Goal: Transaction & Acquisition: Download file/media

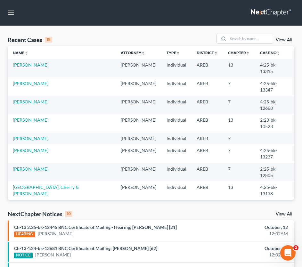
click at [28, 66] on link "[PERSON_NAME]" at bounding box center [31, 64] width 36 height 5
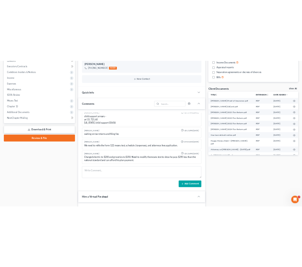
scroll to position [160, 0]
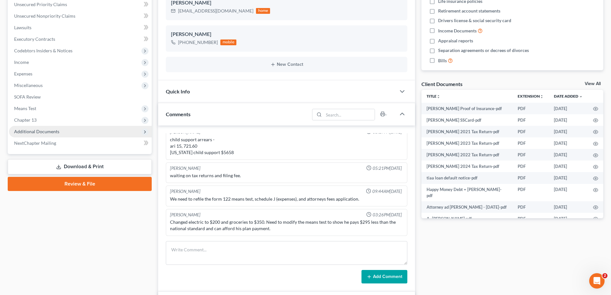
click at [40, 131] on span "Additional Documents" at bounding box center [36, 131] width 45 height 5
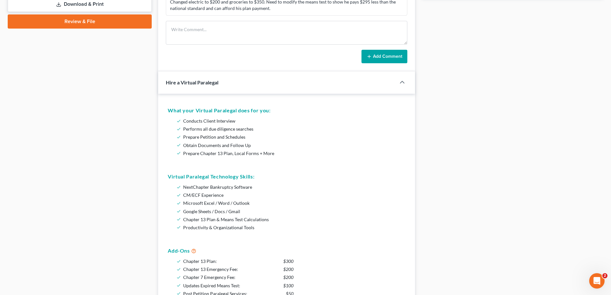
scroll to position [257, 0]
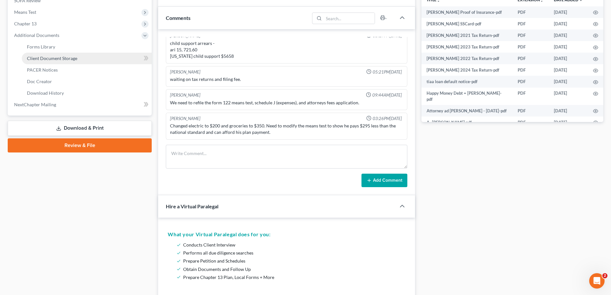
click at [47, 58] on span "Client Document Storage" at bounding box center [52, 57] width 50 height 5
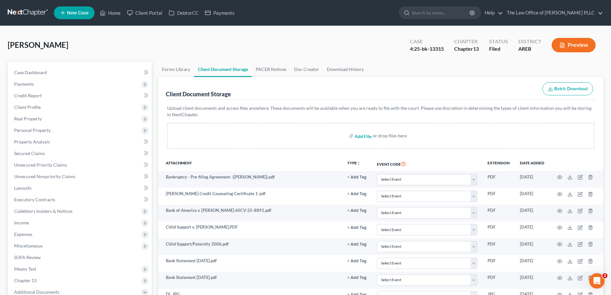
click at [307, 137] on input "file" at bounding box center [362, 136] width 15 height 12
type input "C:\fakepath\Aaron Ward - 2nd Credit Counseling Certificate.pdf"
click at [307, 12] on input "search" at bounding box center [441, 13] width 59 height 12
type input "fox"
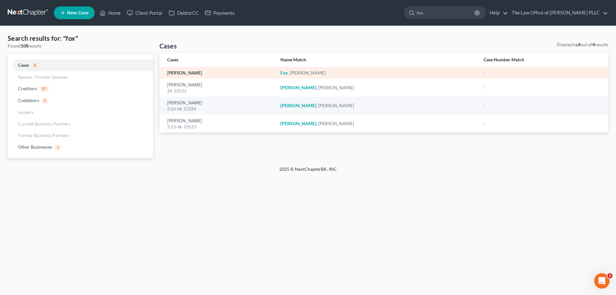
click at [185, 72] on link "[PERSON_NAME]" at bounding box center [184, 73] width 35 height 4
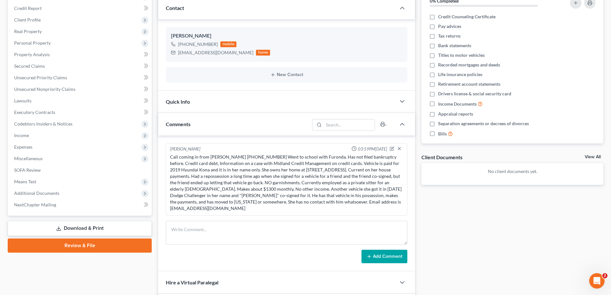
scroll to position [96, 0]
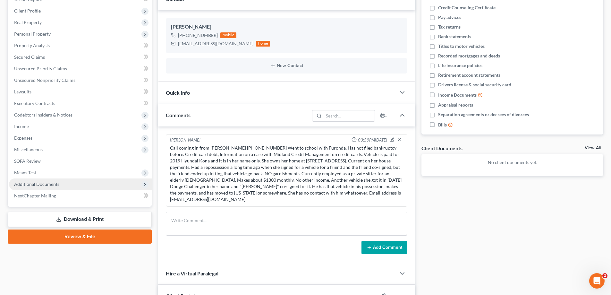
click at [40, 185] on span "Additional Documents" at bounding box center [36, 183] width 45 height 5
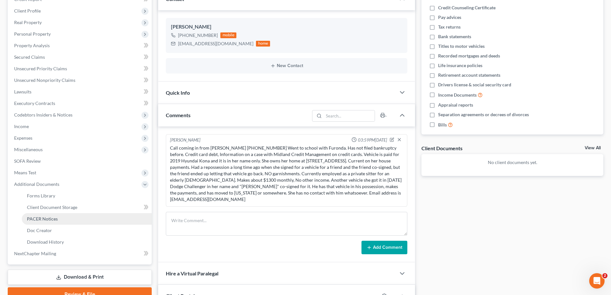
click at [50, 217] on span "PACER Notices" at bounding box center [42, 218] width 31 height 5
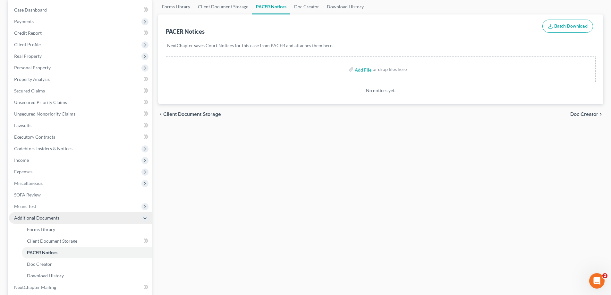
scroll to position [64, 0]
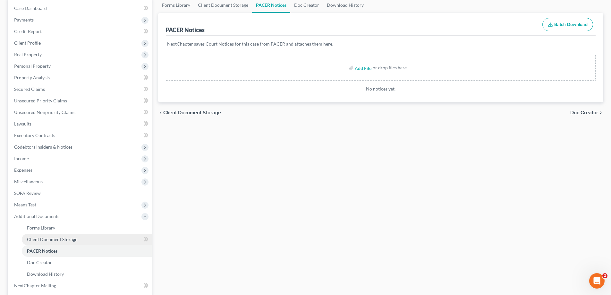
click at [56, 239] on span "Client Document Storage" at bounding box center [52, 238] width 50 height 5
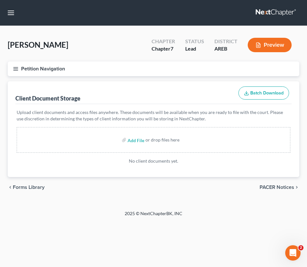
click at [133, 71] on button "Petition Navigation" at bounding box center [154, 69] width 292 height 15
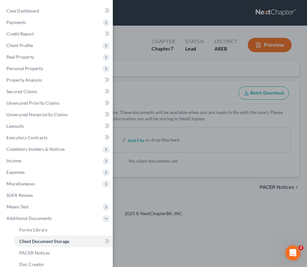
drag, startPoint x: 188, startPoint y: 97, endPoint x: 198, endPoint y: 86, distance: 15.0
click at [191, 94] on div "Case Dashboard Payments Invoices Payments Payments Credit Report Client Profile" at bounding box center [153, 133] width 307 height 267
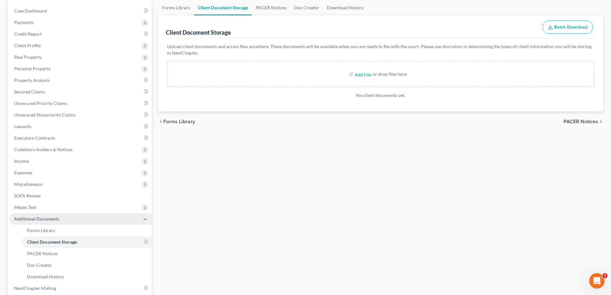
scroll to position [64, 0]
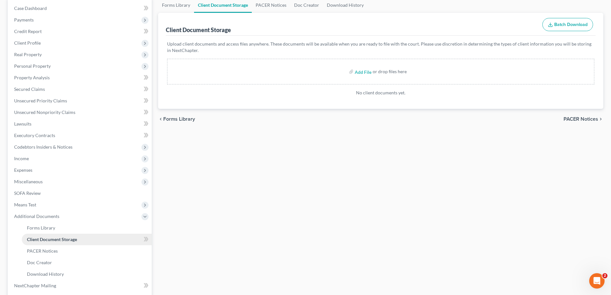
click at [54, 240] on span "Client Document Storage" at bounding box center [52, 238] width 50 height 5
click at [307, 73] on input "file" at bounding box center [362, 72] width 15 height 12
type input "C:\fakepath\Laura Fox 1st Credit Counseling Certificate.pdf"
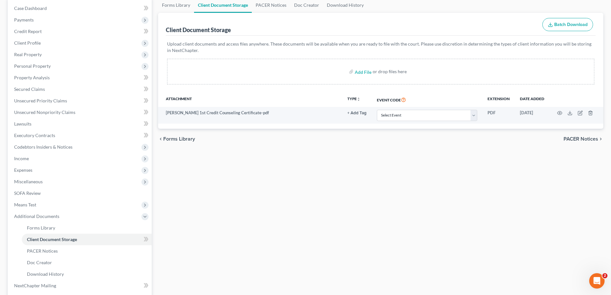
scroll to position [0, 0]
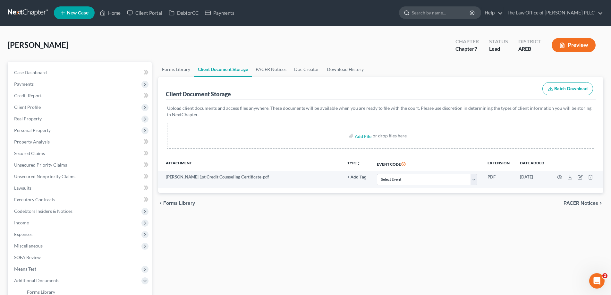
click at [307, 12] on input "search" at bounding box center [441, 13] width 59 height 12
type input "Matthews"
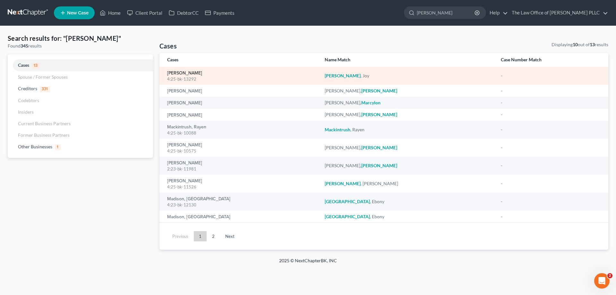
click at [187, 73] on link "[PERSON_NAME]" at bounding box center [184, 73] width 35 height 4
select select "3"
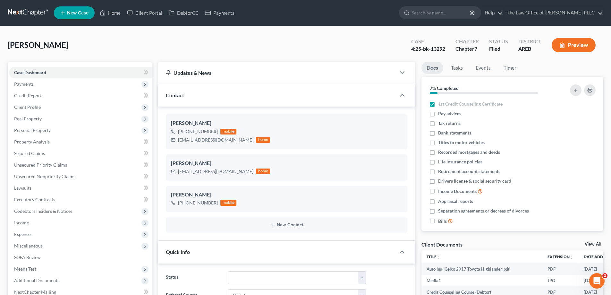
scroll to position [1268, 0]
click at [34, 121] on span "Real Property" at bounding box center [80, 119] width 143 height 12
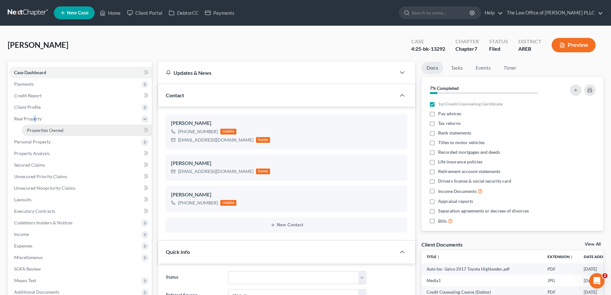
click at [41, 131] on span "Properties Owned" at bounding box center [45, 129] width 37 height 5
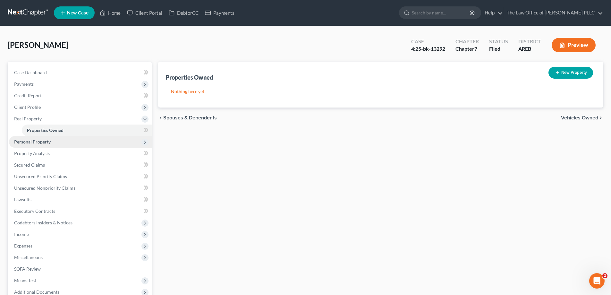
click at [44, 145] on span "Personal Property" at bounding box center [80, 142] width 143 height 12
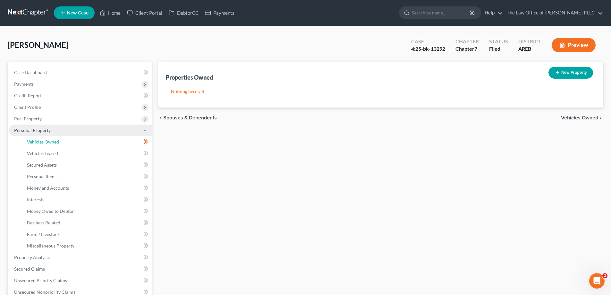
click at [44, 145] on link "Vehicles Owned" at bounding box center [87, 142] width 130 height 12
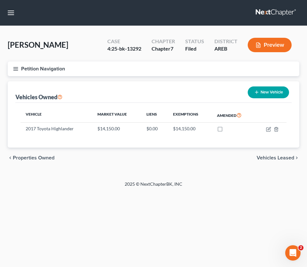
click at [14, 70] on icon "button" at bounding box center [16, 69] width 6 height 6
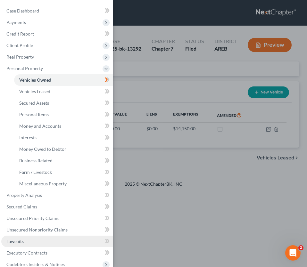
click at [13, 242] on span "Lawsuits" at bounding box center [14, 241] width 17 height 5
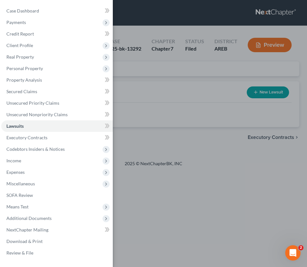
click at [159, 131] on div "Case Dashboard Payments Invoices Payments Payments Credit Report Client Profile" at bounding box center [153, 133] width 307 height 267
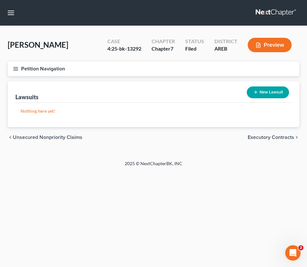
click at [128, 89] on div "Lawsuits New Lawsuit" at bounding box center [153, 91] width 276 height 21
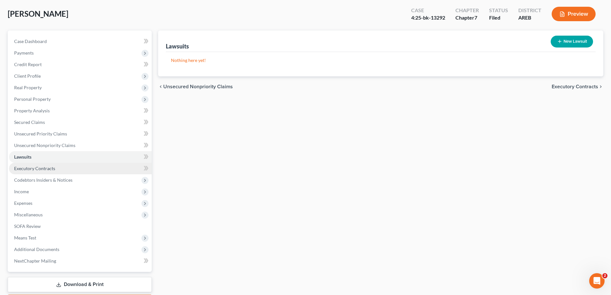
scroll to position [69, 0]
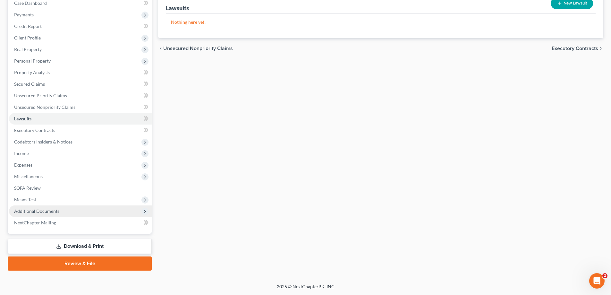
click at [57, 211] on span "Additional Documents" at bounding box center [36, 210] width 45 height 5
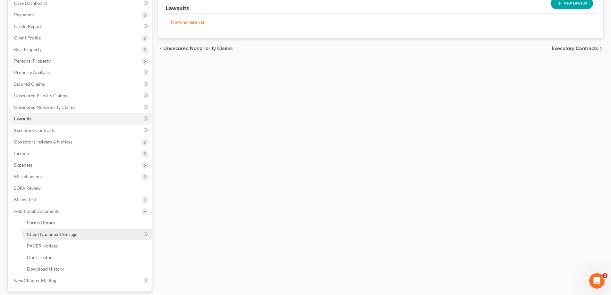
click at [70, 235] on span "Client Document Storage" at bounding box center [52, 233] width 50 height 5
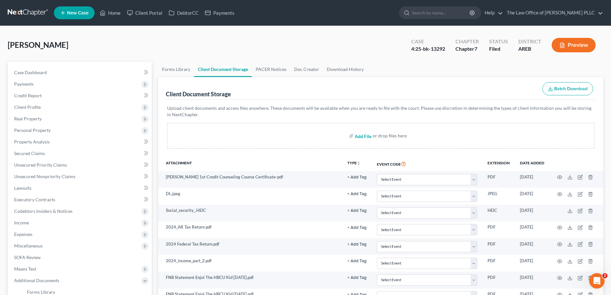
click at [307, 137] on input "file" at bounding box center [362, 136] width 15 height 12
type input "C:\fakepath\Joy Matthews SSCard.pdf"
click at [307, 136] on input "file" at bounding box center [362, 136] width 15 height 12
type input "C:\fakepath\Joy Matthews Personal Property.pdf"
click at [307, 14] on input "search" at bounding box center [441, 13] width 59 height 12
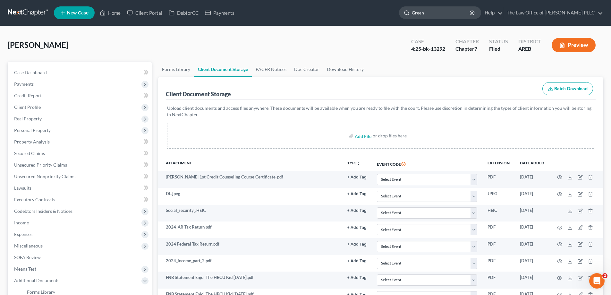
type input "Green"
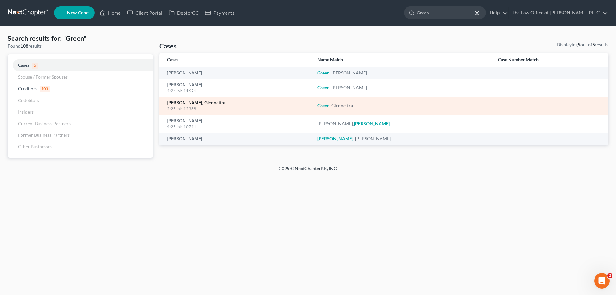
click at [192, 102] on link "[PERSON_NAME], Glennettra" at bounding box center [196, 103] width 58 height 4
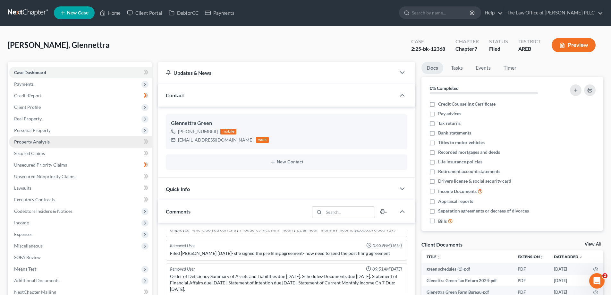
scroll to position [2321, 0]
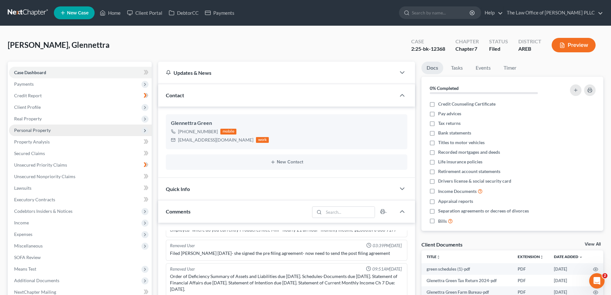
click at [37, 131] on span "Personal Property" at bounding box center [32, 129] width 37 height 5
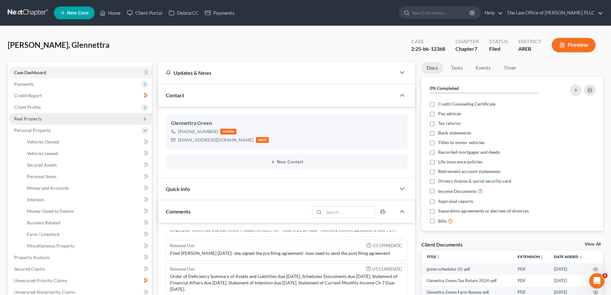
click at [36, 117] on span "Real Property" at bounding box center [28, 118] width 28 height 5
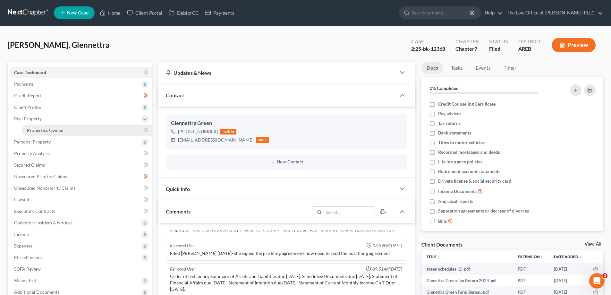
click at [39, 128] on span "Properties Owned" at bounding box center [45, 129] width 37 height 5
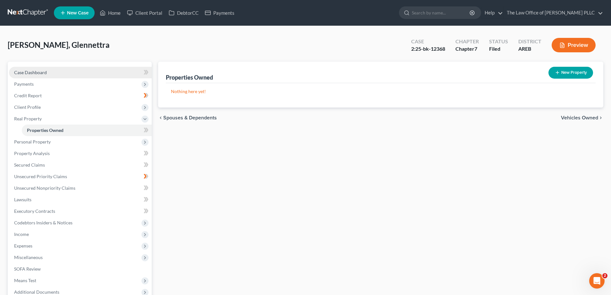
click at [28, 70] on span "Case Dashboard" at bounding box center [30, 72] width 33 height 5
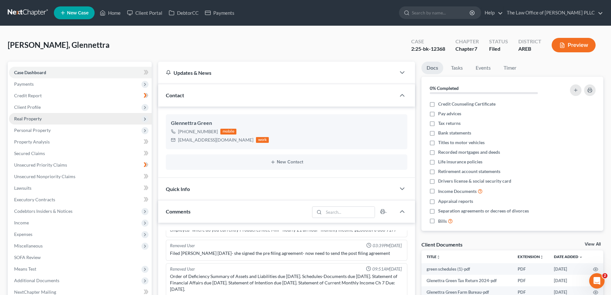
scroll to position [2321, 0]
click at [21, 86] on span "Payments" at bounding box center [24, 83] width 20 height 5
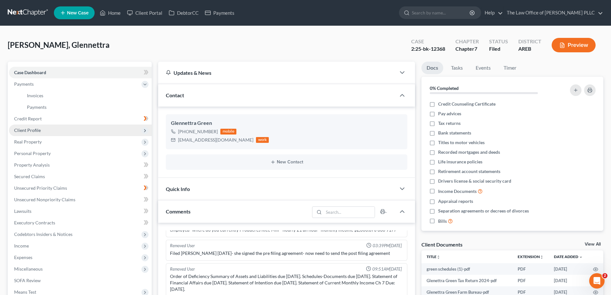
click at [32, 132] on span "Client Profile" at bounding box center [27, 129] width 27 height 5
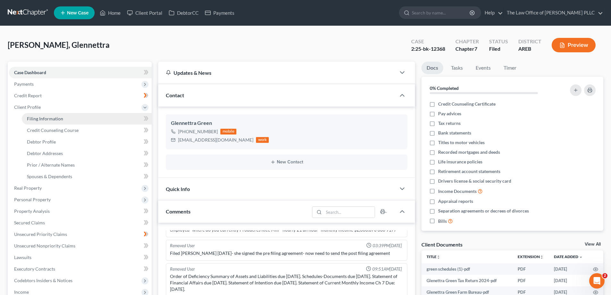
click at [36, 120] on span "Filing Information" at bounding box center [45, 118] width 36 height 5
select select "1"
select select "0"
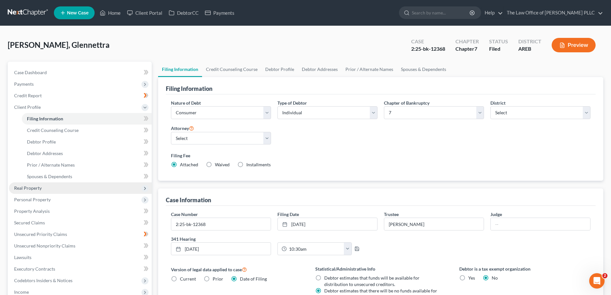
click at [37, 189] on span "Real Property" at bounding box center [28, 187] width 28 height 5
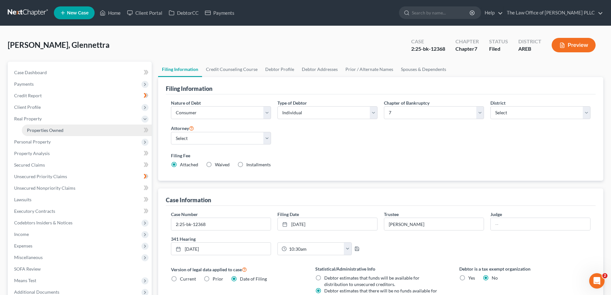
click at [47, 131] on span "Properties Owned" at bounding box center [45, 129] width 37 height 5
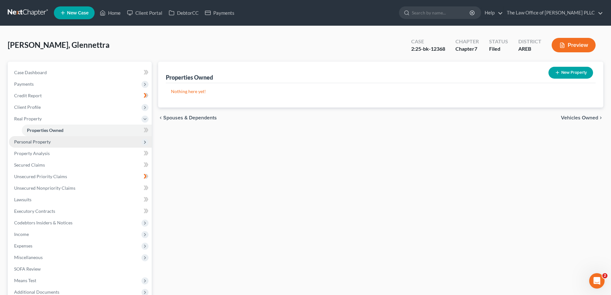
click at [34, 144] on span "Personal Property" at bounding box center [32, 141] width 37 height 5
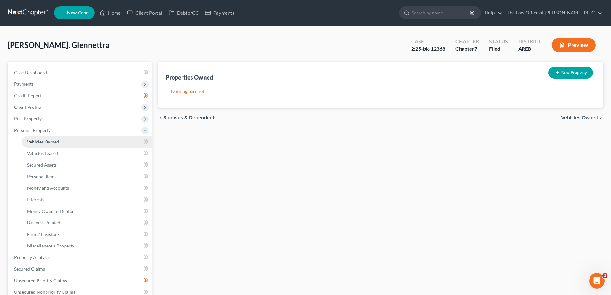
click at [43, 142] on span "Vehicles Owned" at bounding box center [43, 141] width 32 height 5
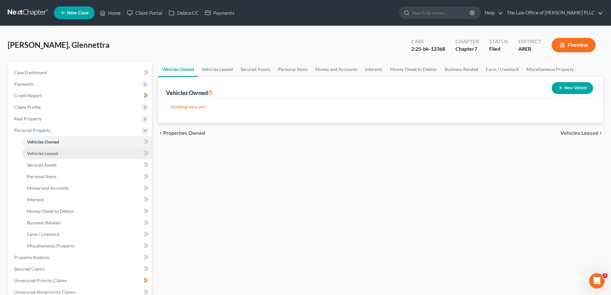
click at [45, 153] on span "Vehicles Leased" at bounding box center [42, 152] width 31 height 5
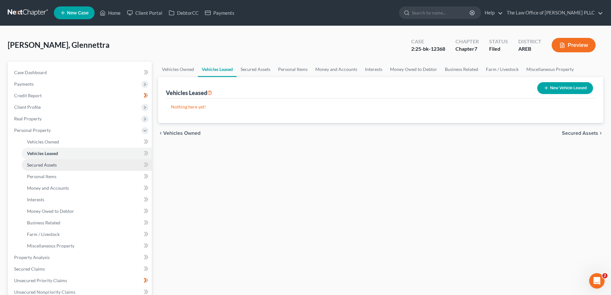
click at [43, 164] on span "Secured Assets" at bounding box center [42, 164] width 30 height 5
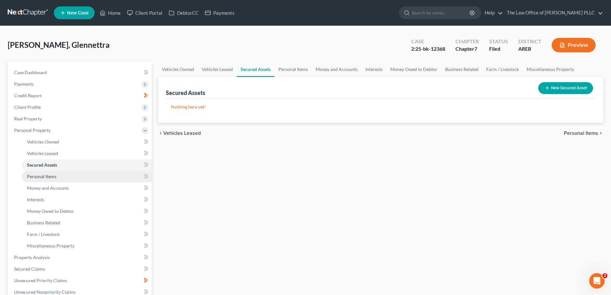
click at [41, 176] on span "Personal Items" at bounding box center [41, 175] width 29 height 5
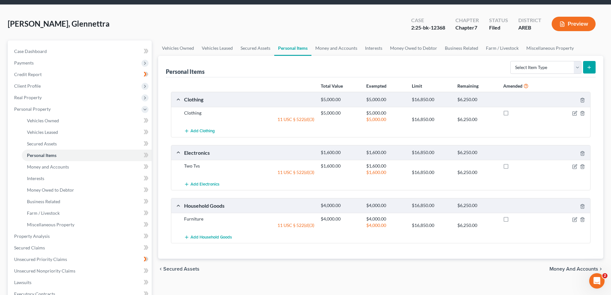
scroll to position [64, 0]
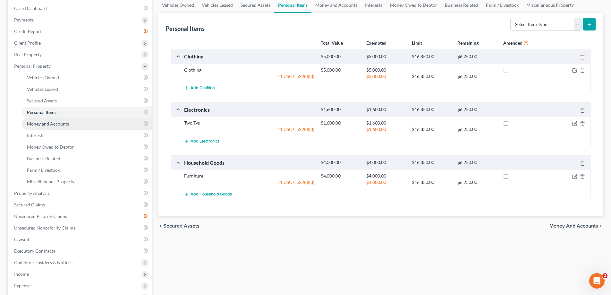
click at [59, 125] on span "Money and Accounts" at bounding box center [48, 123] width 42 height 5
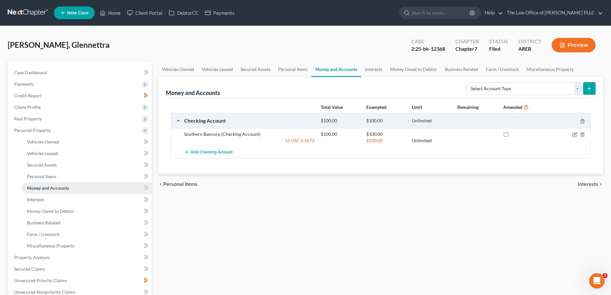
click at [35, 193] on link "Money and Accounts" at bounding box center [87, 188] width 130 height 12
click at [37, 201] on span "Interests" at bounding box center [35, 199] width 17 height 5
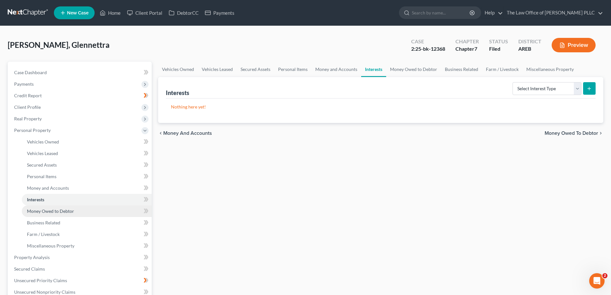
click at [40, 210] on span "Money Owed to Debtor" at bounding box center [50, 210] width 47 height 5
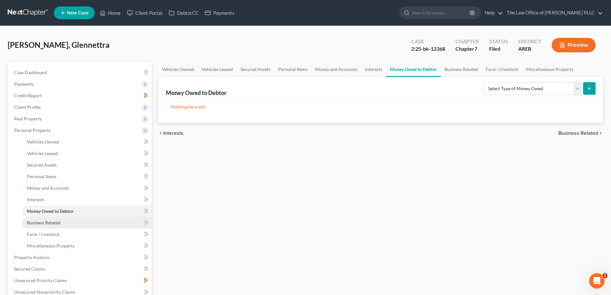
click at [40, 222] on span "Business Related" at bounding box center [43, 222] width 33 height 5
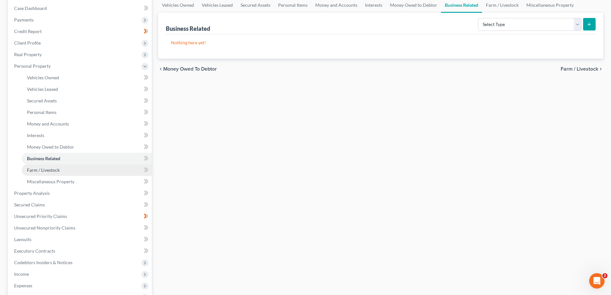
click at [33, 175] on link "Farm / Livestock" at bounding box center [87, 170] width 130 height 12
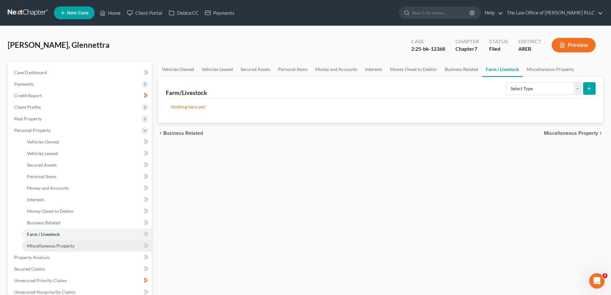
click at [44, 243] on span "Miscellaneous Property" at bounding box center [50, 245] width 47 height 5
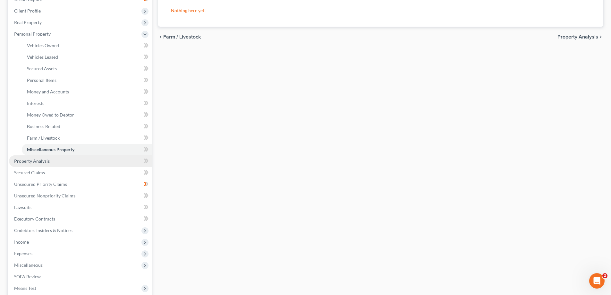
click at [39, 161] on span "Property Analysis" at bounding box center [32, 160] width 36 height 5
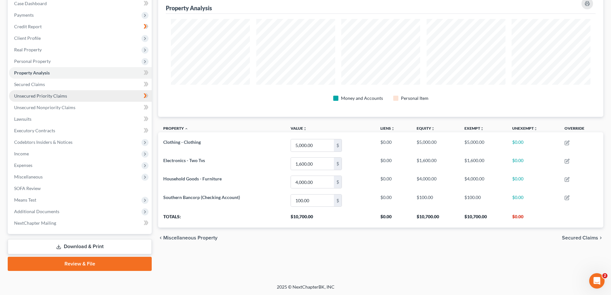
scroll to position [69, 0]
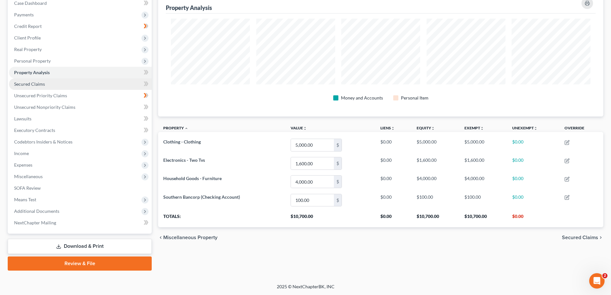
click at [38, 85] on span "Secured Claims" at bounding box center [29, 83] width 31 height 5
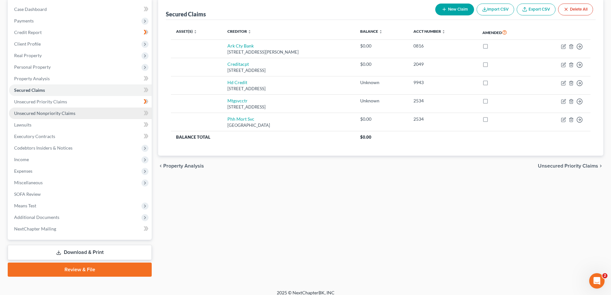
scroll to position [69, 0]
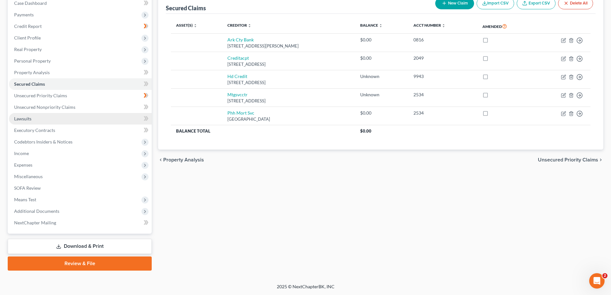
click at [28, 116] on span "Lawsuits" at bounding box center [22, 118] width 17 height 5
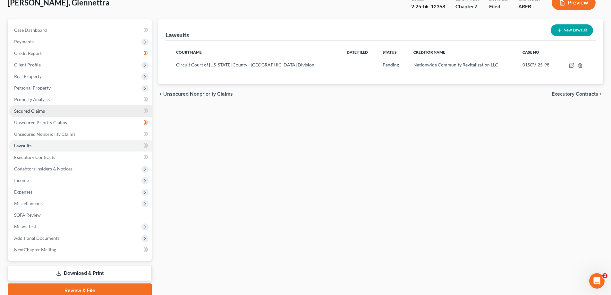
scroll to position [5, 0]
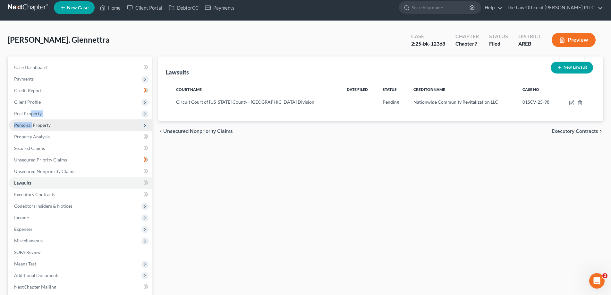
drag, startPoint x: 30, startPoint y: 114, endPoint x: 31, endPoint y: 123, distance: 9.6
click at [31, 123] on ul "Case Dashboard Payments Invoices Payments Payments Credit Report Client Profile" at bounding box center [80, 177] width 143 height 231
click at [36, 123] on span "Personal Property" at bounding box center [32, 124] width 37 height 5
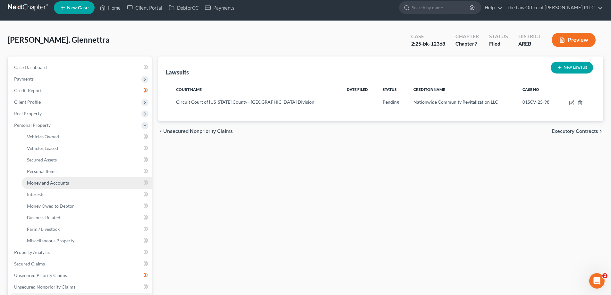
click at [52, 181] on span "Money and Accounts" at bounding box center [48, 182] width 42 height 5
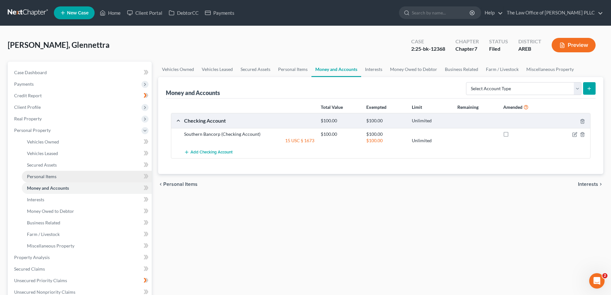
click at [46, 175] on span "Personal Items" at bounding box center [41, 175] width 29 height 5
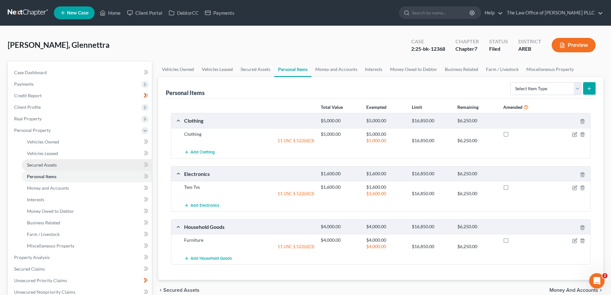
click at [40, 169] on link "Secured Assets" at bounding box center [87, 165] width 130 height 12
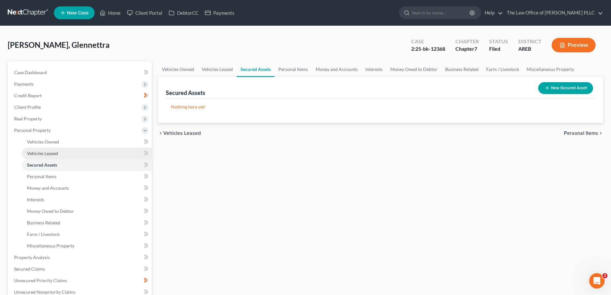
click at [46, 153] on span "Vehicles Leased" at bounding box center [42, 152] width 31 height 5
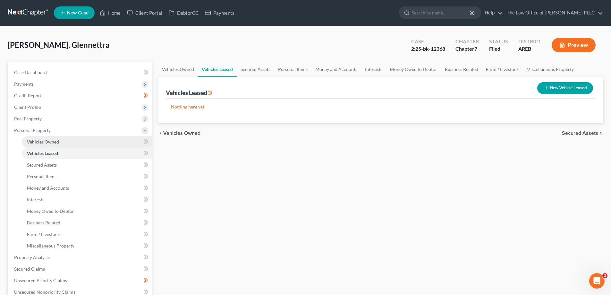
click at [46, 143] on span "Vehicles Owned" at bounding box center [43, 141] width 32 height 5
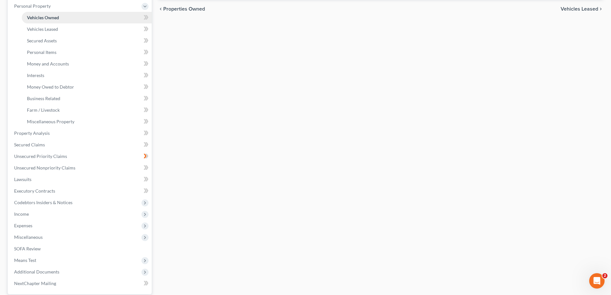
scroll to position [128, 0]
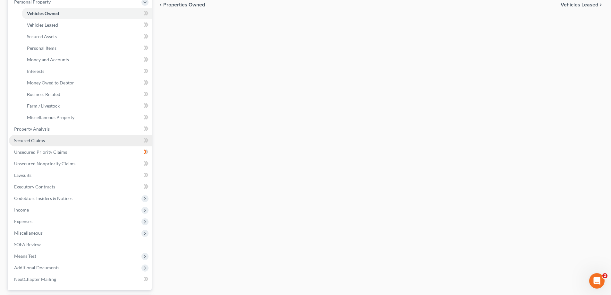
click at [39, 140] on span "Secured Claims" at bounding box center [29, 140] width 31 height 5
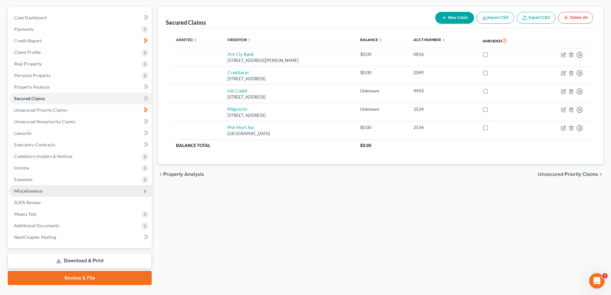
scroll to position [64, 0]
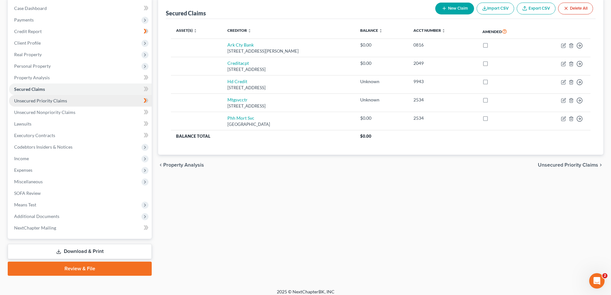
click at [32, 103] on link "Unsecured Priority Claims" at bounding box center [80, 101] width 143 height 12
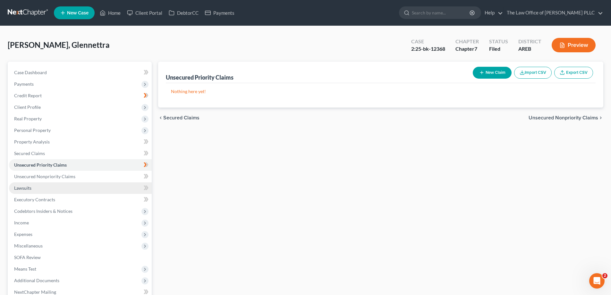
click at [19, 190] on span "Lawsuits" at bounding box center [22, 187] width 17 height 5
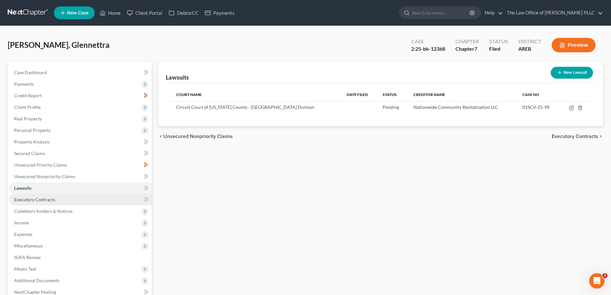
click at [23, 199] on span "Executory Contracts" at bounding box center [34, 199] width 41 height 5
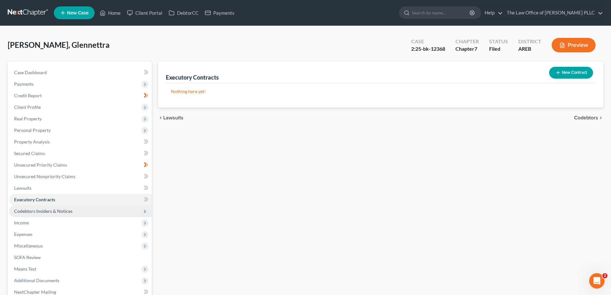
click at [23, 213] on span "Codebtors Insiders & Notices" at bounding box center [43, 210] width 58 height 5
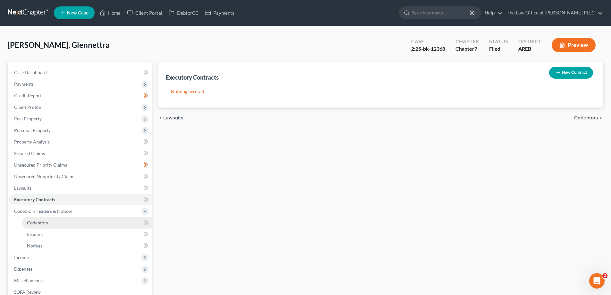
click at [32, 224] on span "Codebtors" at bounding box center [37, 222] width 21 height 5
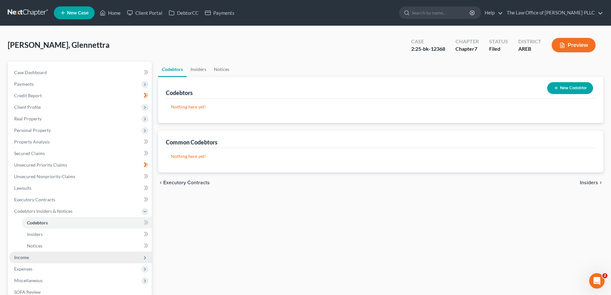
click at [26, 259] on span "Income" at bounding box center [21, 256] width 15 height 5
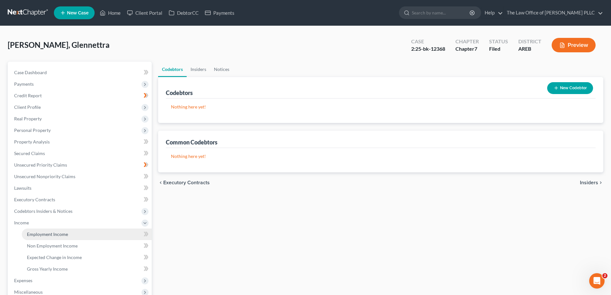
click at [34, 235] on span "Employment Income" at bounding box center [47, 233] width 41 height 5
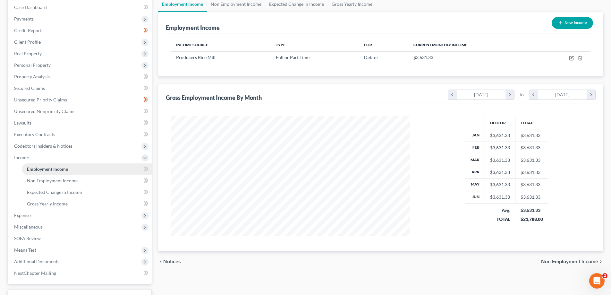
scroll to position [96, 0]
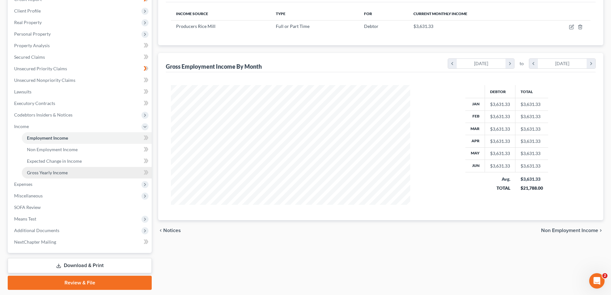
click at [52, 175] on link "Gross Yearly Income" at bounding box center [87, 173] width 130 height 12
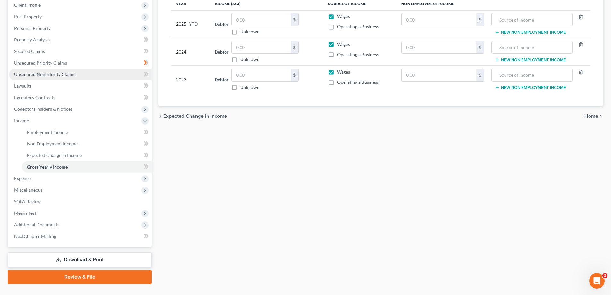
scroll to position [115, 0]
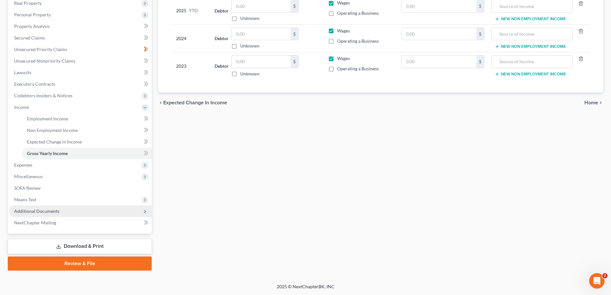
click at [34, 211] on span "Additional Documents" at bounding box center [36, 210] width 45 height 5
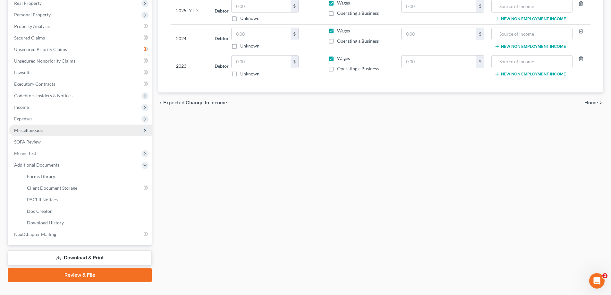
click at [29, 132] on span "Miscellaneous" at bounding box center [28, 129] width 29 height 5
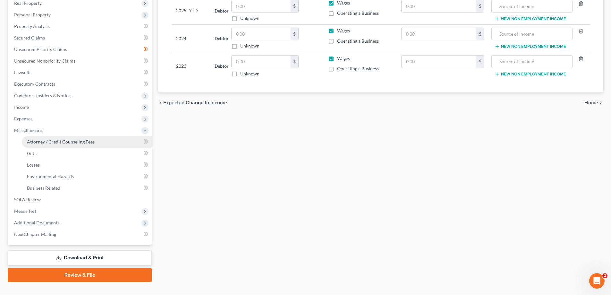
click at [33, 140] on span "Attorney / Credit Counseling Fees" at bounding box center [61, 141] width 68 height 5
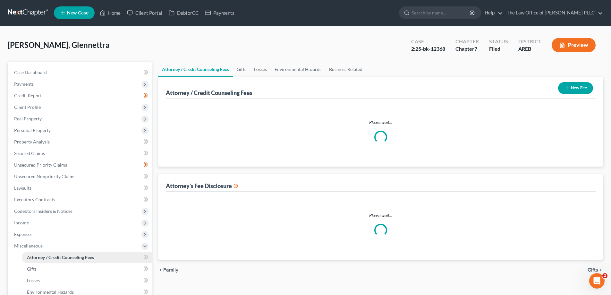
select select "5"
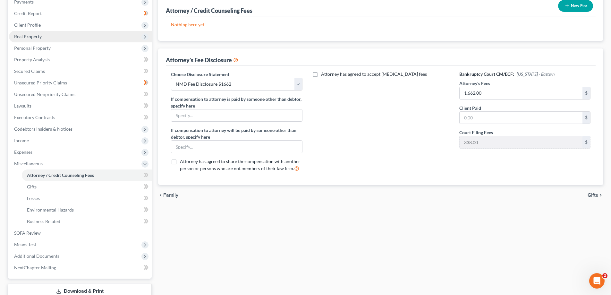
scroll to position [127, 0]
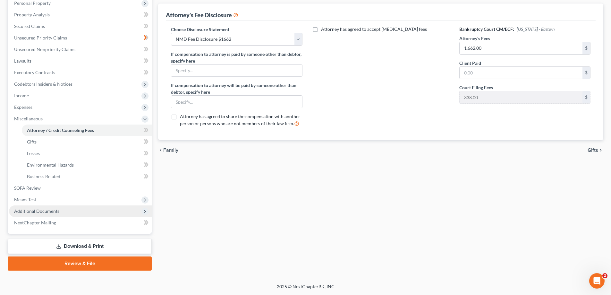
click at [36, 210] on span "Additional Documents" at bounding box center [36, 210] width 45 height 5
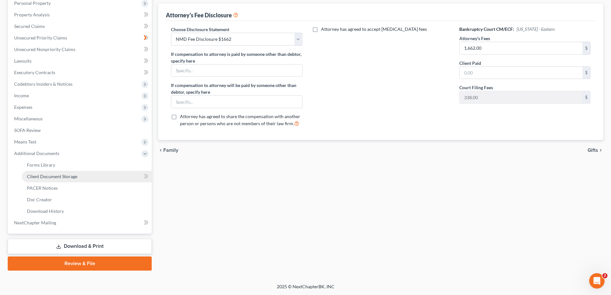
click at [39, 173] on span "Client Document Storage" at bounding box center [52, 175] width 50 height 5
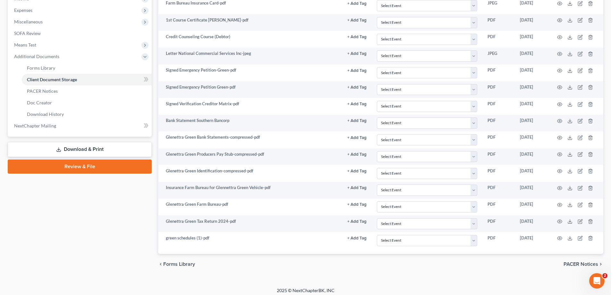
scroll to position [228, 0]
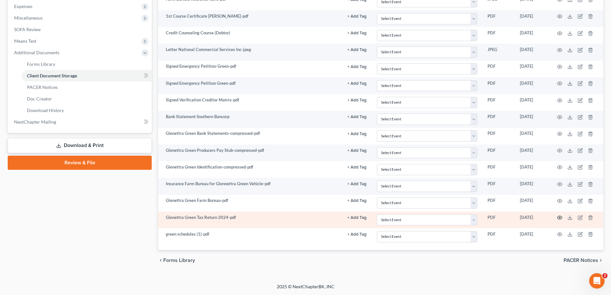
click at [307, 216] on icon "button" at bounding box center [559, 217] width 5 height 5
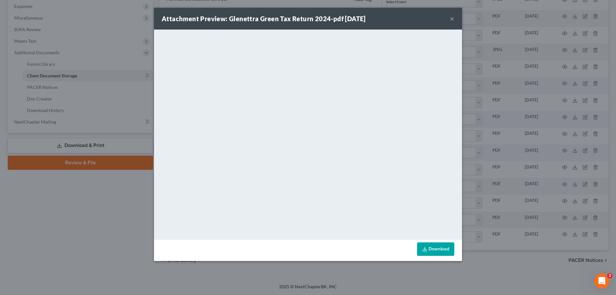
click at [123, 213] on div "Attachment Preview: Glenettra Green Tax Return 2024-pdf 08/27/2025 × <object ng…" at bounding box center [308, 147] width 616 height 295
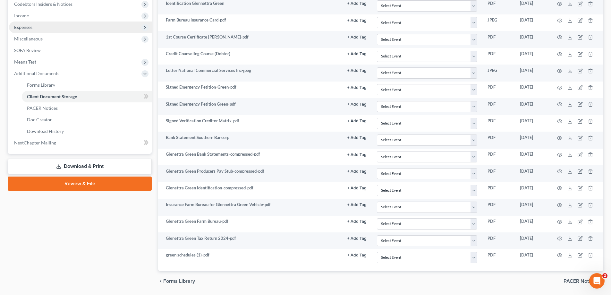
scroll to position [196, 0]
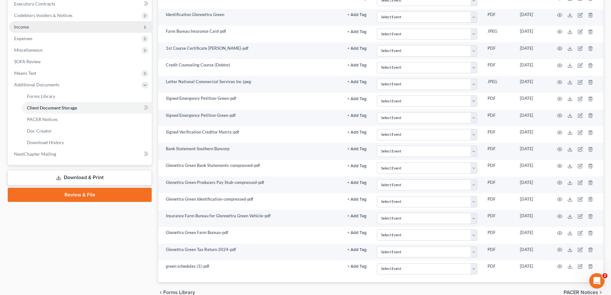
click at [26, 27] on span "Income" at bounding box center [21, 26] width 15 height 5
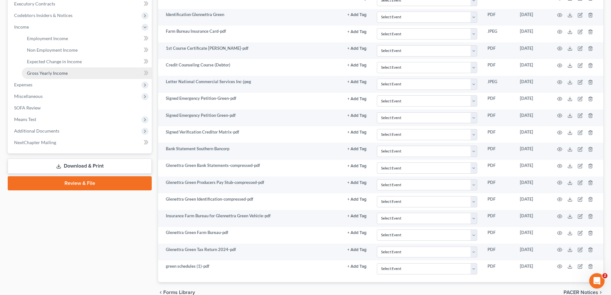
click at [45, 74] on span "Gross Yearly Income" at bounding box center [47, 72] width 41 height 5
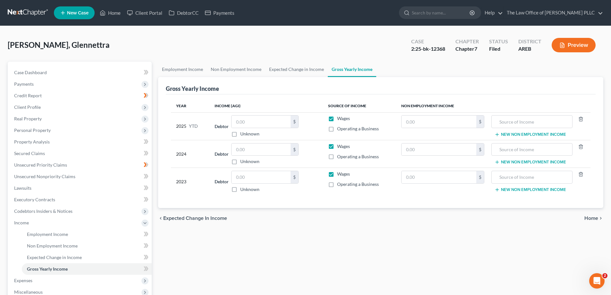
click at [32, 13] on link at bounding box center [28, 13] width 41 height 12
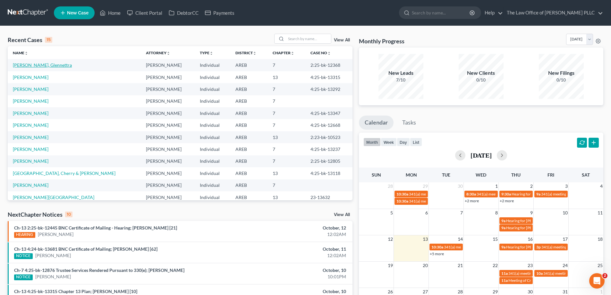
click at [37, 64] on link "[PERSON_NAME], Glennettra" at bounding box center [42, 64] width 59 height 5
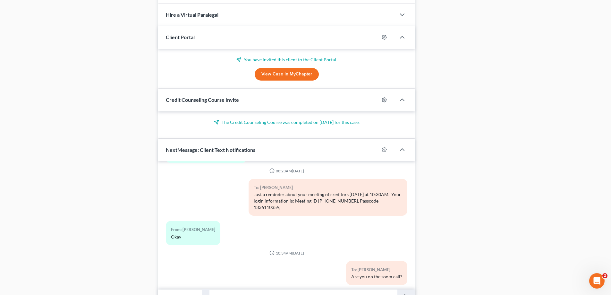
scroll to position [2173, 0]
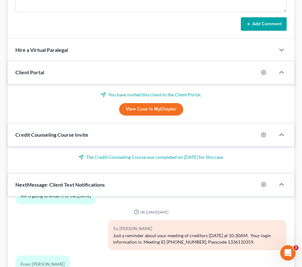
click at [133, 39] on div "Hire a Virtual Paralegal" at bounding box center [142, 50] width 268 height 22
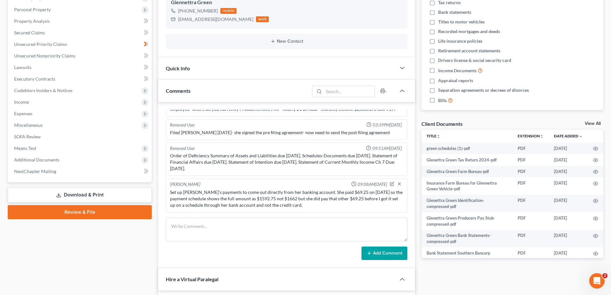
scroll to position [32, 0]
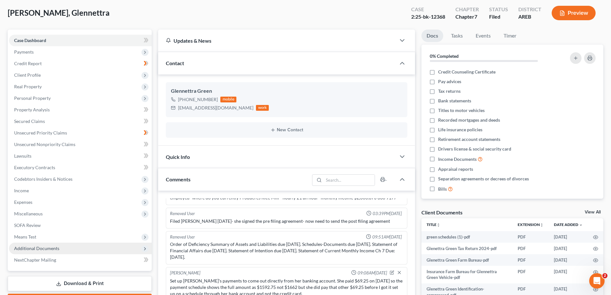
click at [40, 250] on span "Additional Documents" at bounding box center [36, 247] width 45 height 5
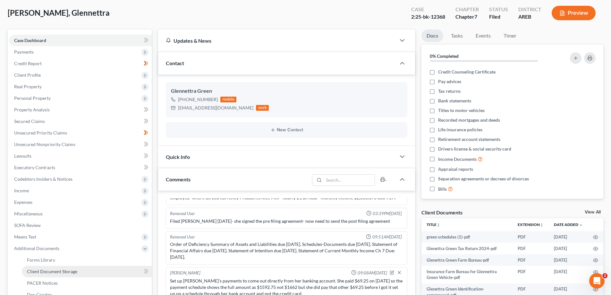
click at [52, 271] on span "Client Document Storage" at bounding box center [52, 270] width 50 height 5
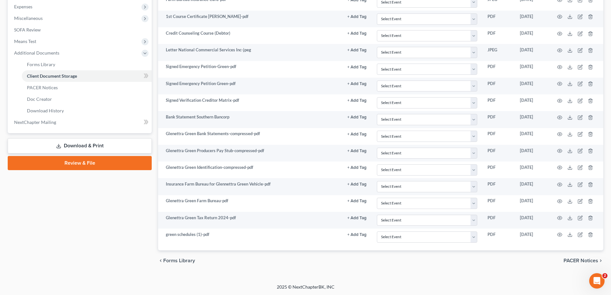
scroll to position [228, 0]
click at [56, 87] on span "PACER Notices" at bounding box center [42, 86] width 31 height 5
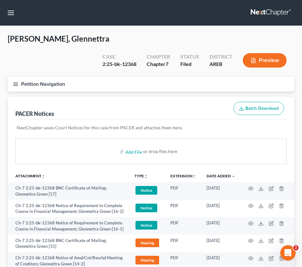
click at [193, 80] on div "Petition Navigation Case Dashboard Payments Invoices Payments Payments Credit R…" at bounding box center [150, 87] width 293 height 20
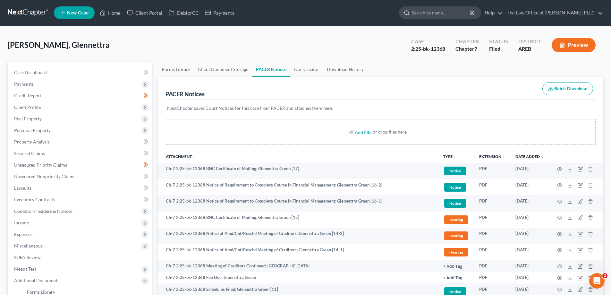
click at [430, 10] on input "search" at bounding box center [441, 13] width 59 height 12
type input "[PERSON_NAME]"
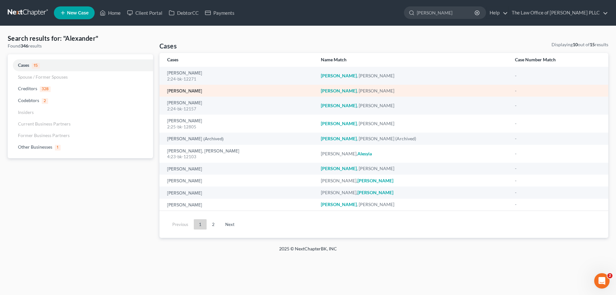
click at [202, 93] on link "[PERSON_NAME]" at bounding box center [184, 91] width 35 height 4
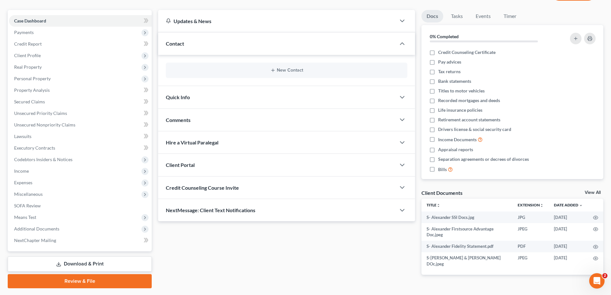
scroll to position [37, 0]
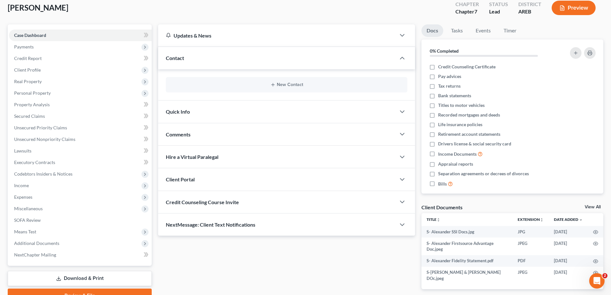
click at [181, 136] on span "Comments" at bounding box center [178, 134] width 25 height 6
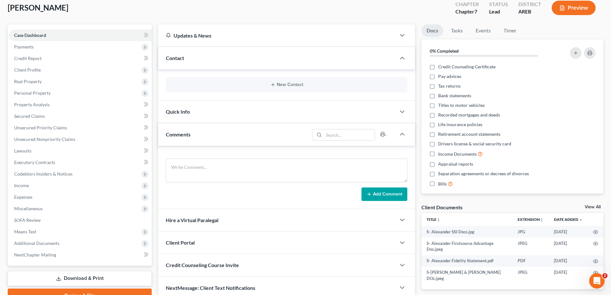
click at [187, 113] on span "Quick Info" at bounding box center [178, 111] width 24 height 6
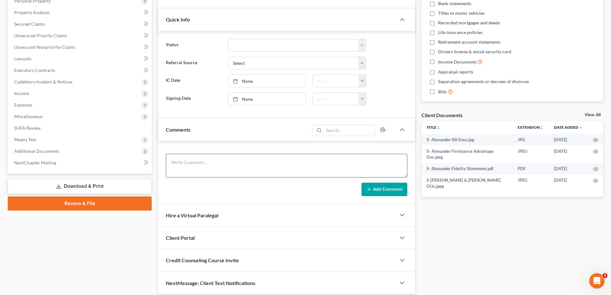
scroll to position [153, 0]
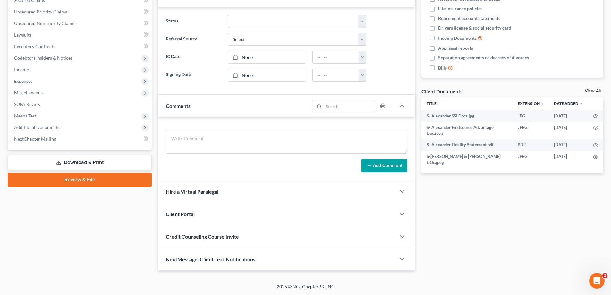
click at [191, 214] on span "Client Portal" at bounding box center [180, 214] width 29 height 6
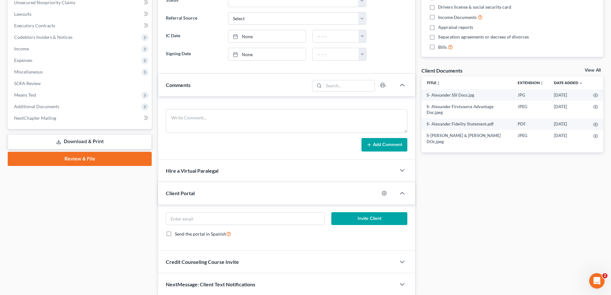
scroll to position [199, 0]
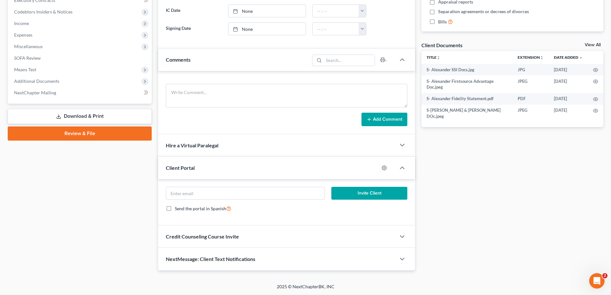
click at [211, 235] on span "Credit Counseling Course Invite" at bounding box center [202, 236] width 73 height 6
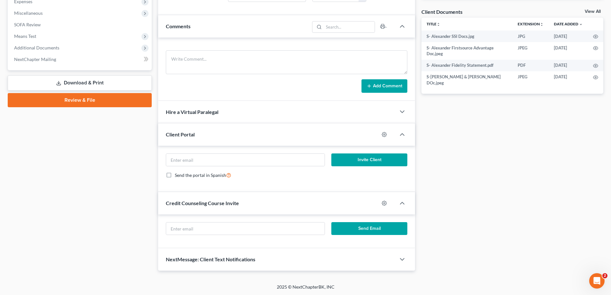
scroll to position [233, 0]
click at [220, 259] on span "NextMessage: Client Text Notifications" at bounding box center [210, 259] width 89 height 6
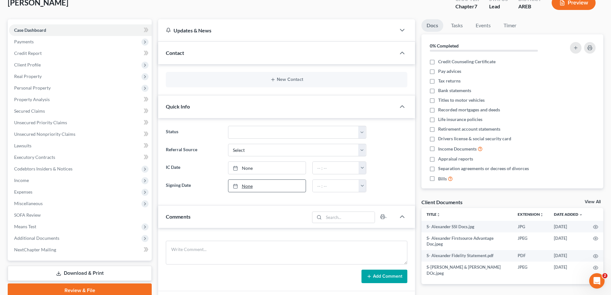
scroll to position [0, 0]
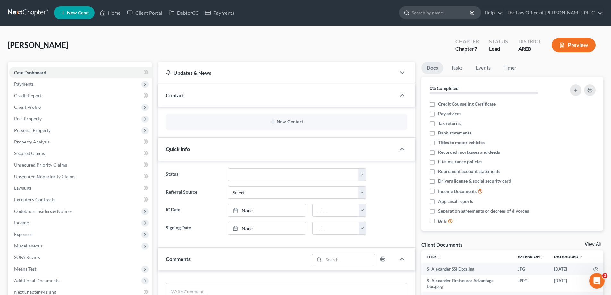
click at [427, 11] on input "search" at bounding box center [441, 13] width 59 height 12
type input "[PERSON_NAME]"
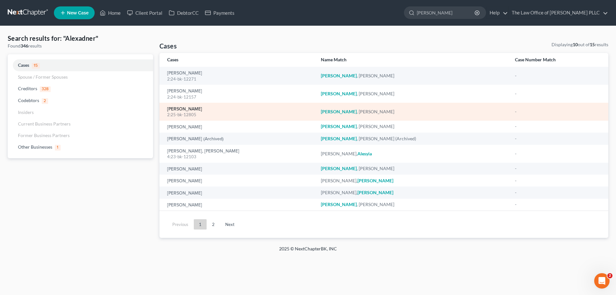
click at [202, 111] on link "[PERSON_NAME]" at bounding box center [184, 109] width 35 height 4
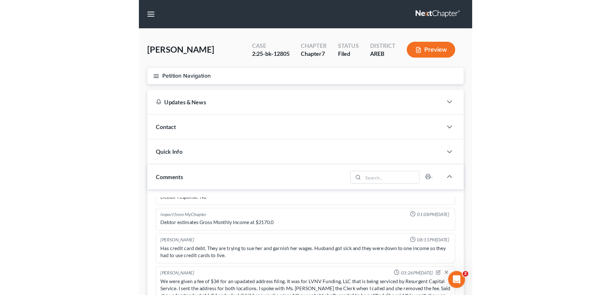
scroll to position [722, 0]
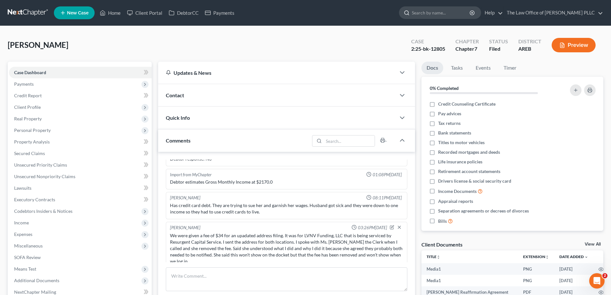
click at [419, 8] on input "search" at bounding box center [441, 13] width 59 height 12
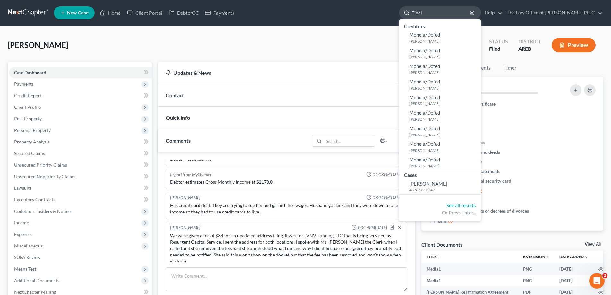
type input "[PERSON_NAME]"
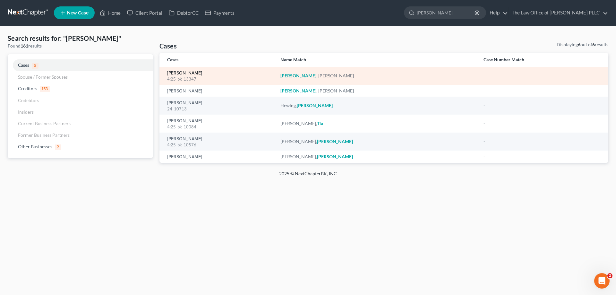
click at [183, 71] on link "[PERSON_NAME]" at bounding box center [184, 73] width 35 height 4
select select "6"
select select "0"
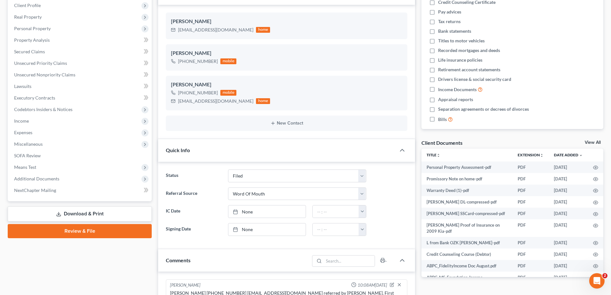
scroll to position [128, 0]
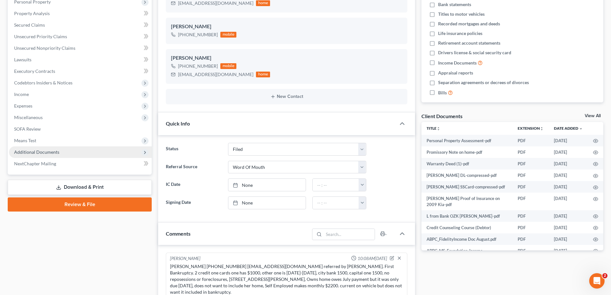
click at [47, 149] on span "Additional Documents" at bounding box center [36, 151] width 45 height 5
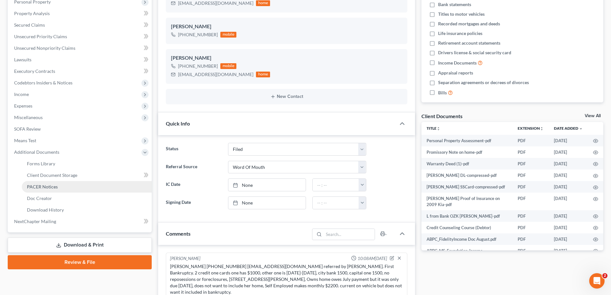
click at [51, 189] on link "PACER Notices" at bounding box center [87, 187] width 130 height 12
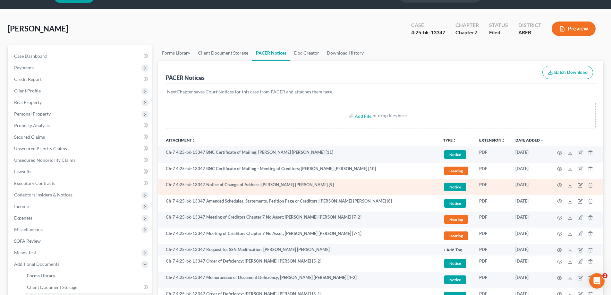
scroll to position [32, 0]
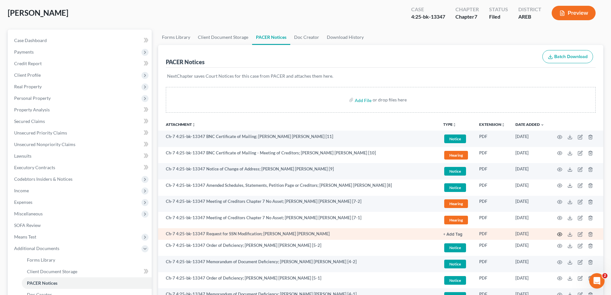
click at [561, 233] on icon "button" at bounding box center [559, 234] width 5 height 5
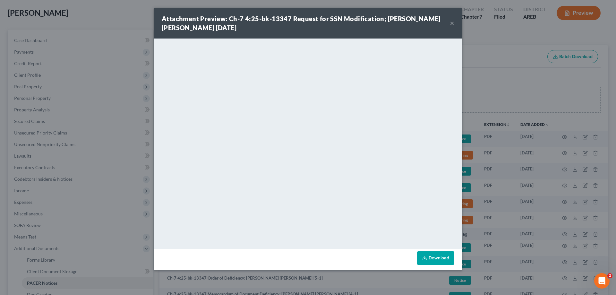
drag, startPoint x: 452, startPoint y: 24, endPoint x: 450, endPoint y: 2, distance: 21.9
click at [452, 23] on button "×" at bounding box center [452, 23] width 4 height 8
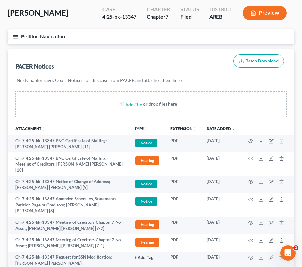
click at [191, 43] on button "Petition Navigation" at bounding box center [151, 36] width 287 height 15
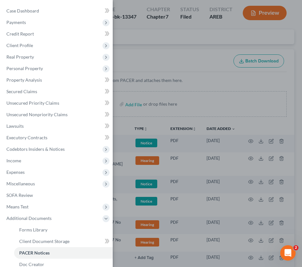
click at [152, 53] on div "Case Dashboard Payments Invoices Payments Payments Credit Report Client Profile" at bounding box center [151, 133] width 302 height 267
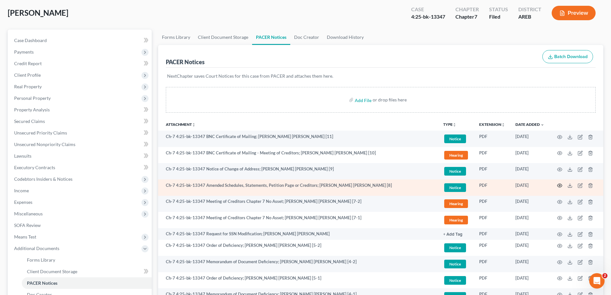
click at [560, 185] on icon "button" at bounding box center [559, 185] width 5 height 5
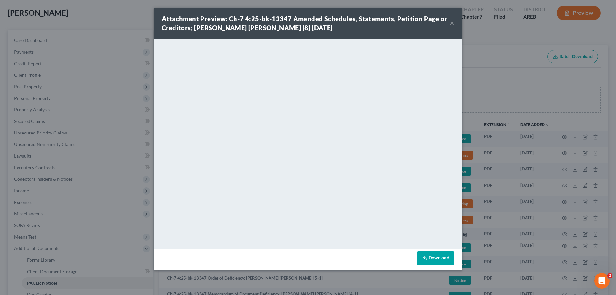
click at [452, 21] on button "×" at bounding box center [452, 23] width 4 height 8
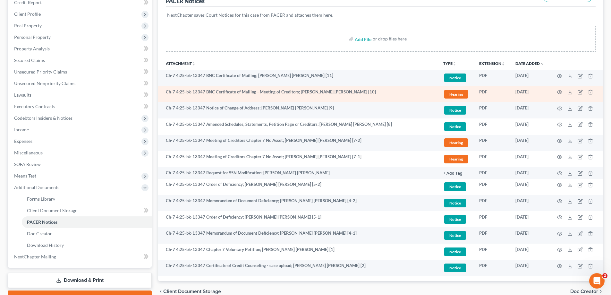
scroll to position [127, 0]
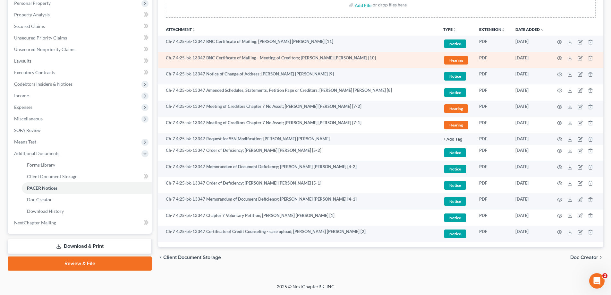
click at [319, 186] on td "Ch-7 4:25-bk-13347 Order of Deficiency; [PERSON_NAME] [PERSON_NAME] [5-1]" at bounding box center [298, 185] width 280 height 16
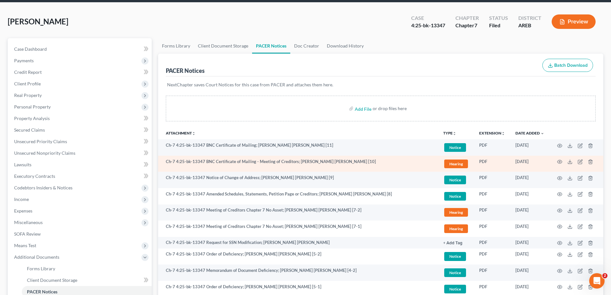
scroll to position [0, 0]
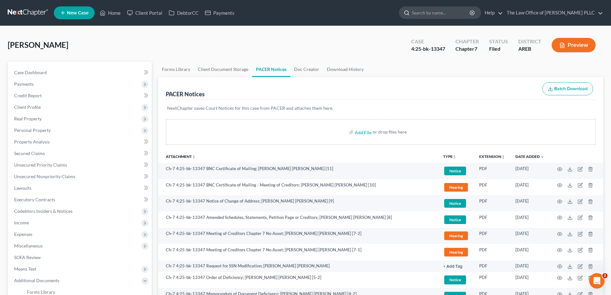
click at [438, 15] on input "search" at bounding box center [441, 13] width 59 height 12
type input "[PERSON_NAME]"
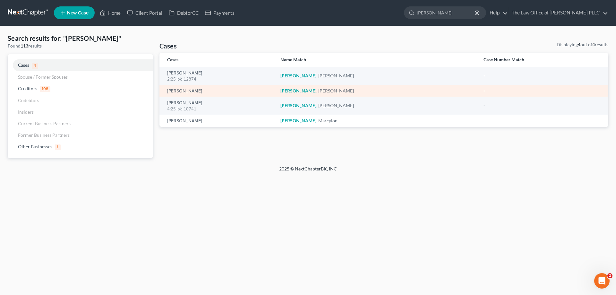
click at [189, 91] on div "[PERSON_NAME]" at bounding box center [218, 91] width 103 height 6
click at [185, 92] on link "[PERSON_NAME]" at bounding box center [184, 91] width 35 height 4
select select "10"
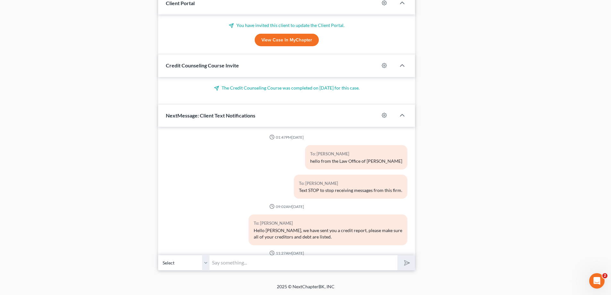
scroll to position [1779, 0]
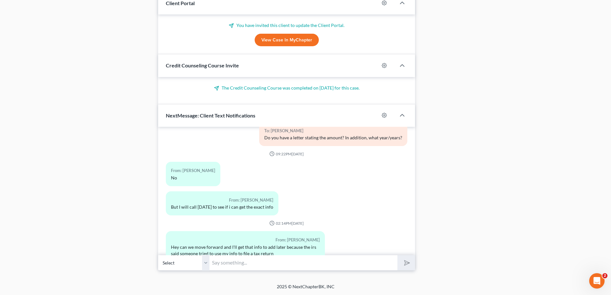
click at [284, 264] on input "text" at bounding box center [303, 263] width 188 height 16
type input "You have an email from us that I need you to take a look at please. Thank you"
click at [397, 255] on button "submit" at bounding box center [406, 262] width 18 height 15
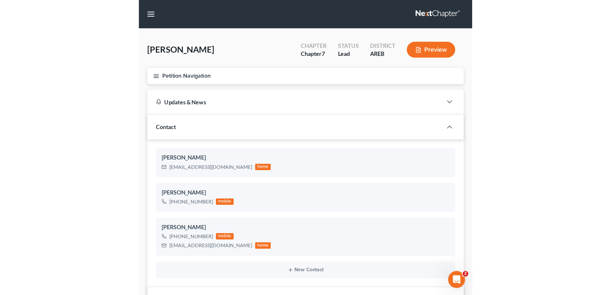
scroll to position [1800, 0]
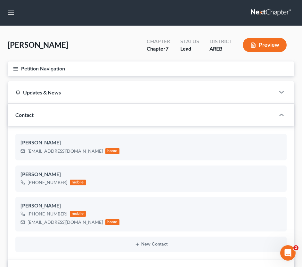
click at [222, 96] on div "Updates & News" at bounding box center [141, 92] width 252 height 7
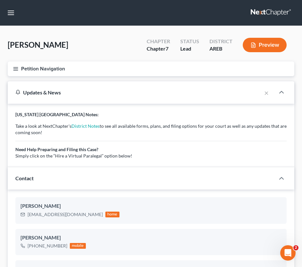
drag, startPoint x: 234, startPoint y: 185, endPoint x: 266, endPoint y: 5, distance: 182.7
click at [234, 185] on div "Contact" at bounding box center [142, 178] width 268 height 22
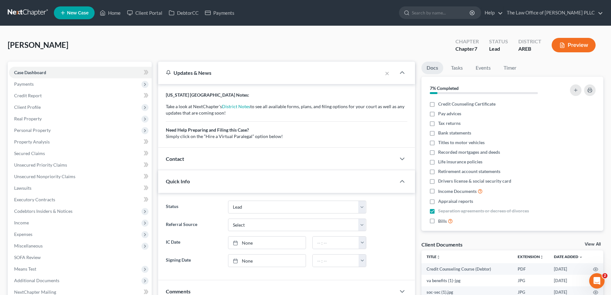
scroll to position [1825, 0]
click at [430, 12] on input "search" at bounding box center [441, 13] width 59 height 12
type input "[PERSON_NAME]"
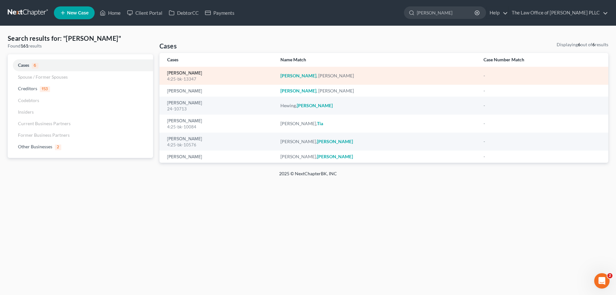
click at [190, 73] on link "[PERSON_NAME]" at bounding box center [184, 73] width 35 height 4
select select "0"
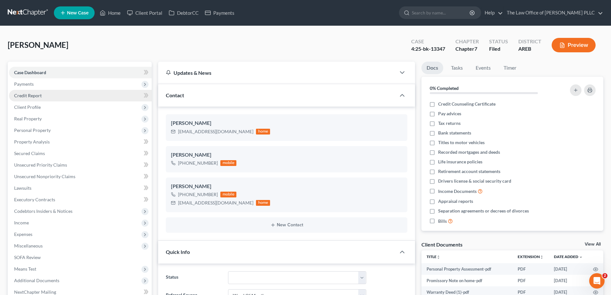
click at [31, 93] on span "Credit Report" at bounding box center [28, 95] width 28 height 5
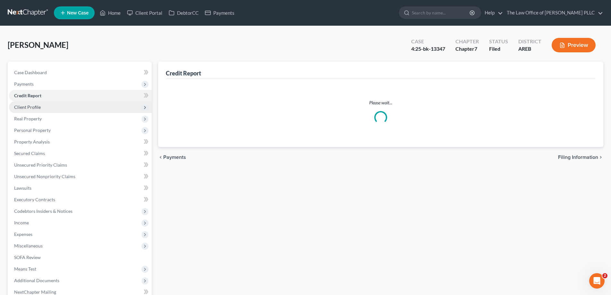
click at [32, 108] on span "Client Profile" at bounding box center [27, 106] width 27 height 5
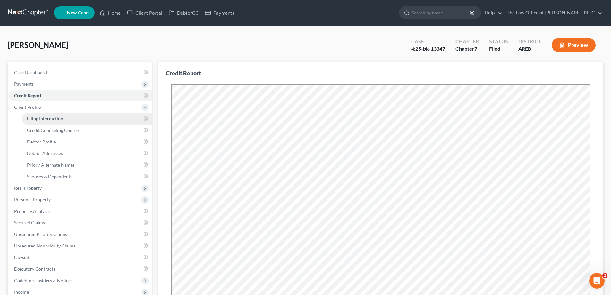
click at [39, 120] on span "Filing Information" at bounding box center [45, 118] width 36 height 5
select select "1"
select select "0"
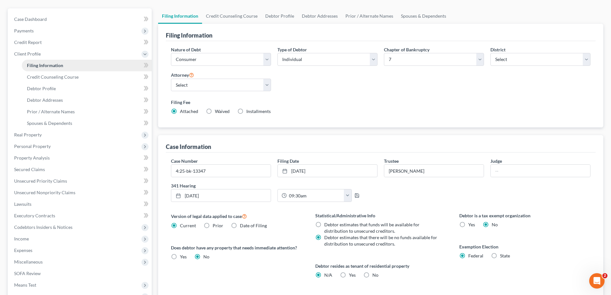
scroll to position [32, 0]
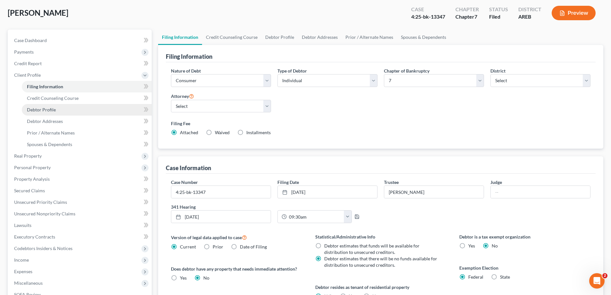
click at [42, 109] on span "Debtor Profile" at bounding box center [41, 109] width 29 height 5
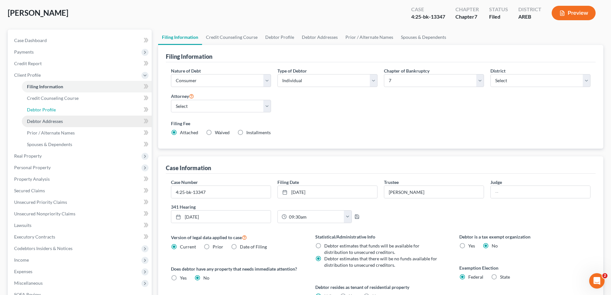
select select "0"
select select "2"
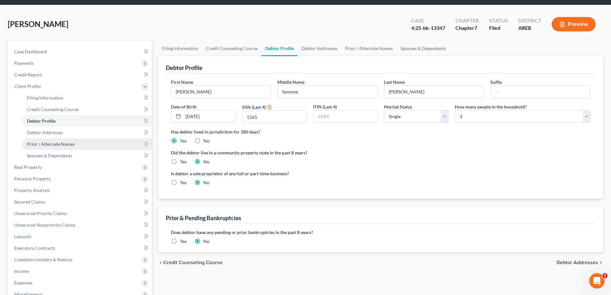
scroll to position [32, 0]
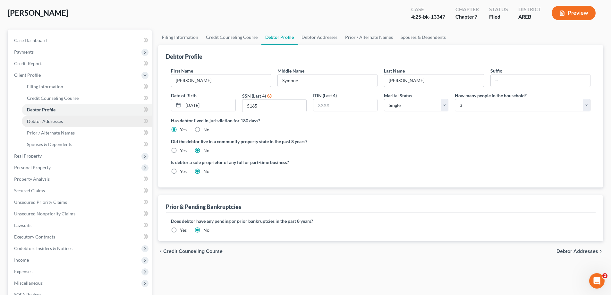
click at [51, 122] on span "Debtor Addresses" at bounding box center [45, 120] width 36 height 5
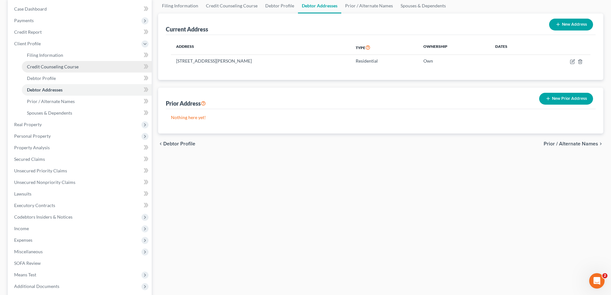
scroll to position [64, 0]
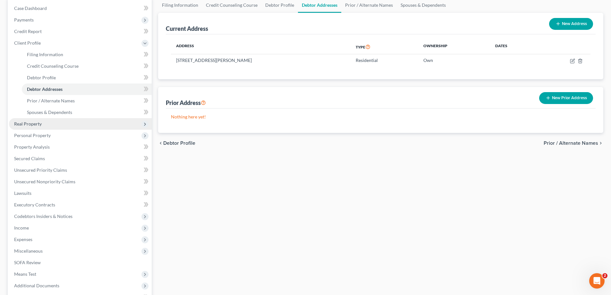
click at [33, 124] on span "Real Property" at bounding box center [28, 123] width 28 height 5
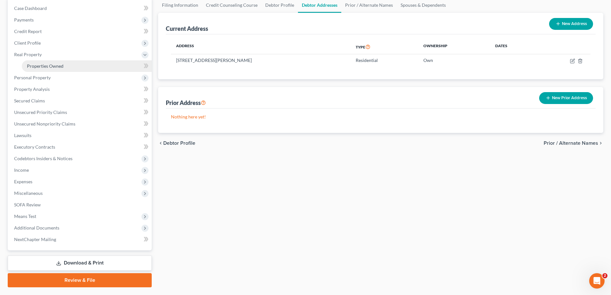
click at [34, 65] on span "Properties Owned" at bounding box center [45, 65] width 37 height 5
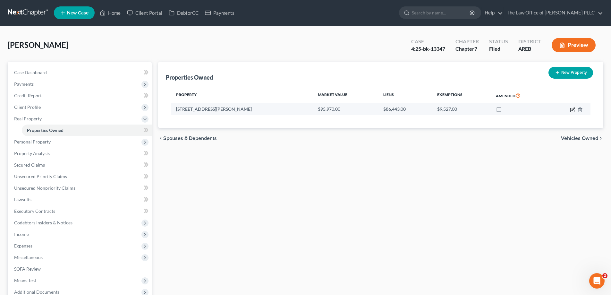
click at [570, 110] on icon "button" at bounding box center [572, 110] width 4 height 4
select select "2"
select select "0"
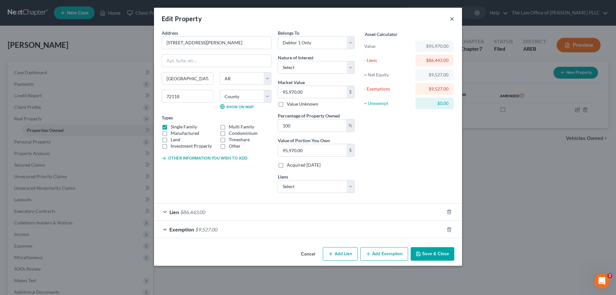
click at [453, 18] on button "×" at bounding box center [452, 19] width 4 height 8
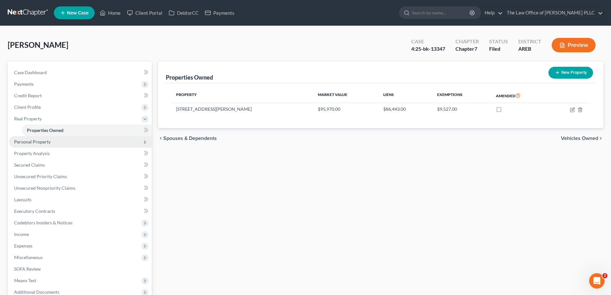
click at [32, 144] on span "Personal Property" at bounding box center [32, 141] width 37 height 5
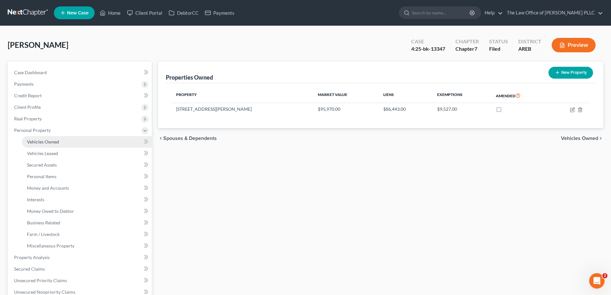
click at [34, 142] on span "Vehicles Owned" at bounding box center [43, 141] width 32 height 5
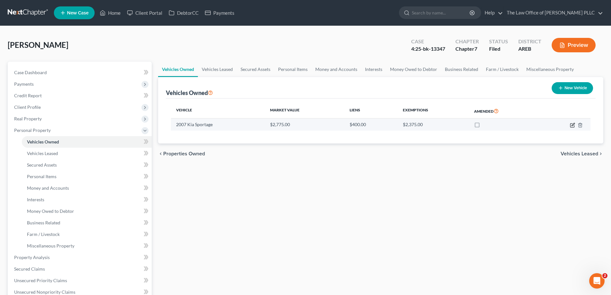
click at [570, 124] on icon "button" at bounding box center [572, 125] width 4 height 4
select select "0"
select select "19"
select select "3"
select select "0"
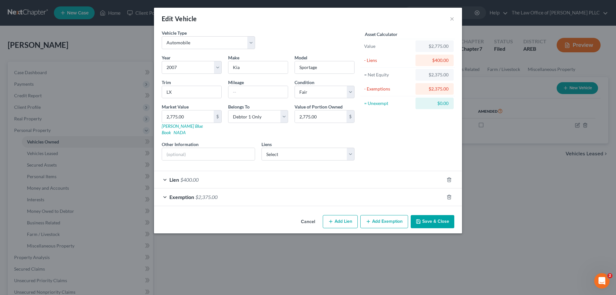
click at [166, 191] on div "Exemption $2,375.00" at bounding box center [299, 196] width 290 height 17
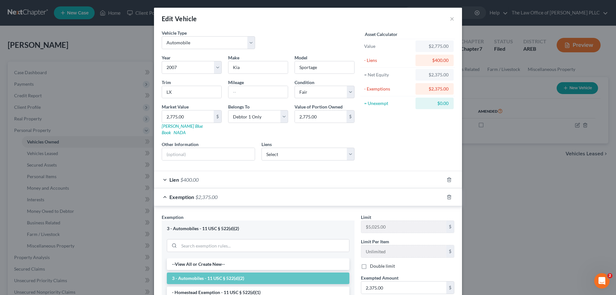
scroll to position [105, 0]
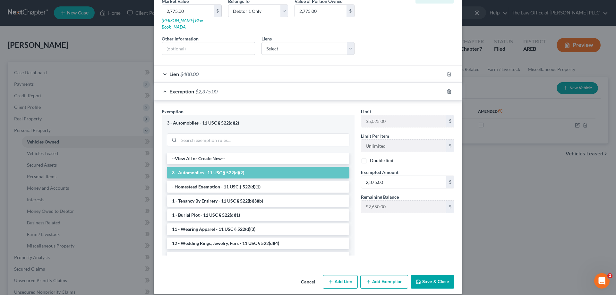
click at [310, 75] on div "Lien $400.00" at bounding box center [299, 73] width 290 height 17
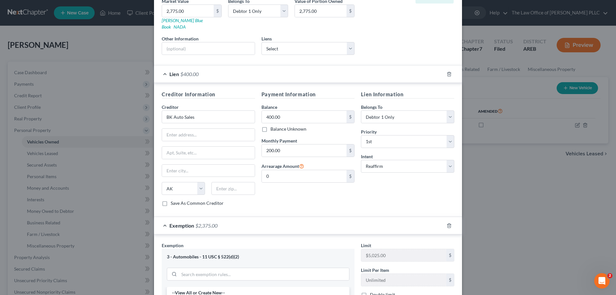
click at [38, 151] on div "Edit Vehicle × Vehicle Type Select Automobile Truck Trailer Watercraft Aircraft…" at bounding box center [308, 147] width 616 height 295
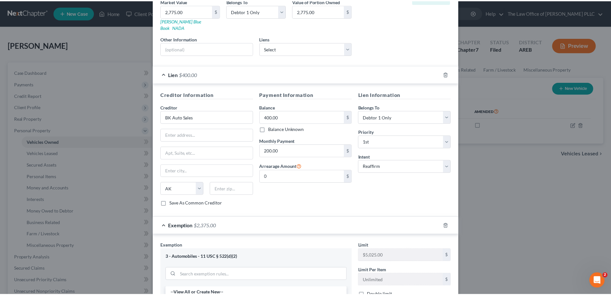
scroll to position [9, 0]
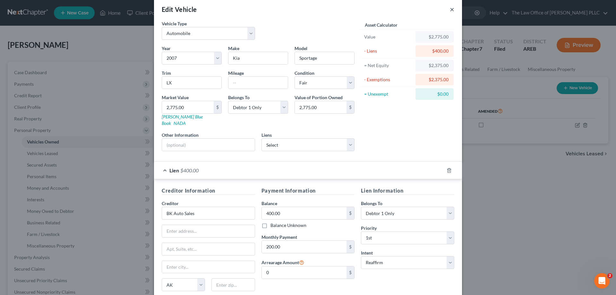
click at [450, 6] on button "×" at bounding box center [452, 9] width 4 height 8
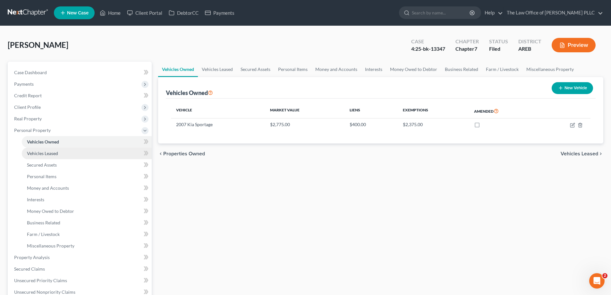
click at [35, 152] on span "Vehicles Leased" at bounding box center [42, 152] width 31 height 5
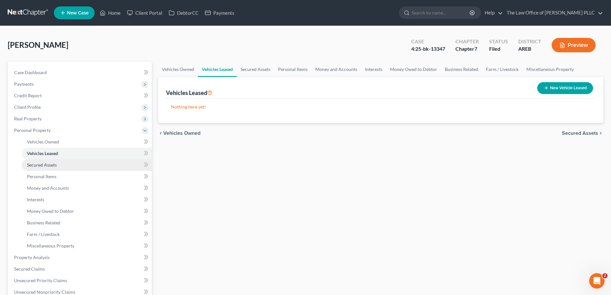
click at [39, 164] on span "Secured Assets" at bounding box center [42, 164] width 30 height 5
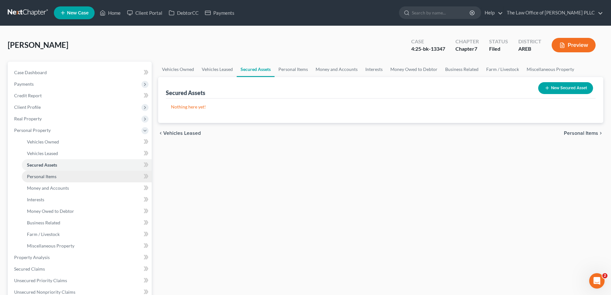
click at [39, 173] on link "Personal Items" at bounding box center [87, 177] width 130 height 12
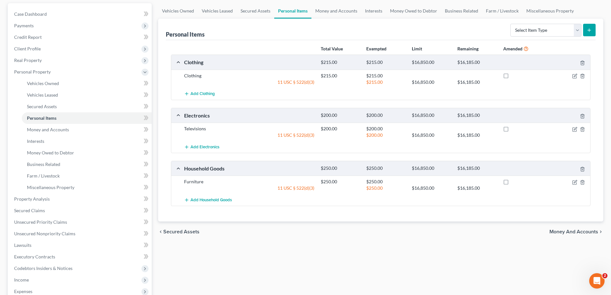
scroll to position [64, 0]
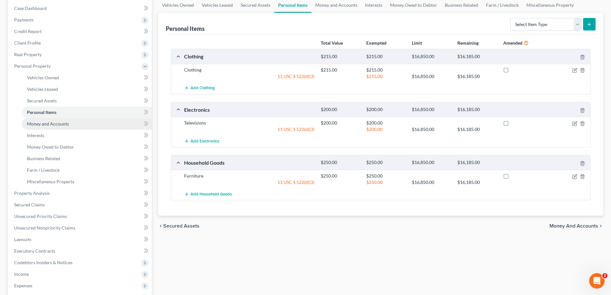
click at [47, 124] on span "Money and Accounts" at bounding box center [48, 123] width 42 height 5
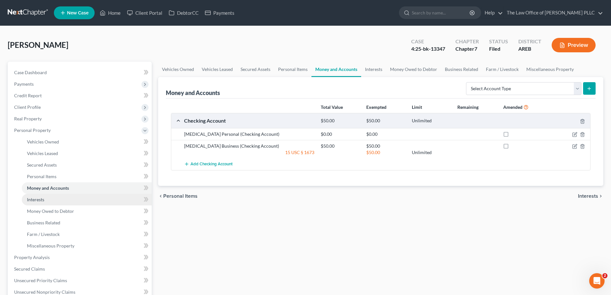
click at [44, 198] on span "Interests" at bounding box center [35, 199] width 17 height 5
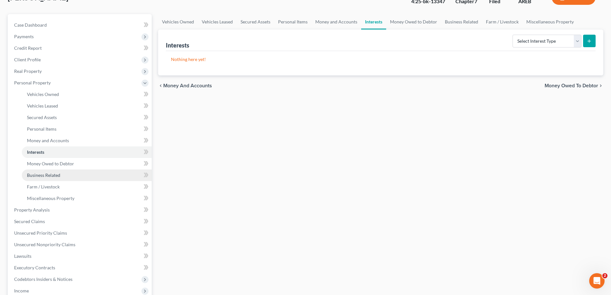
scroll to position [64, 0]
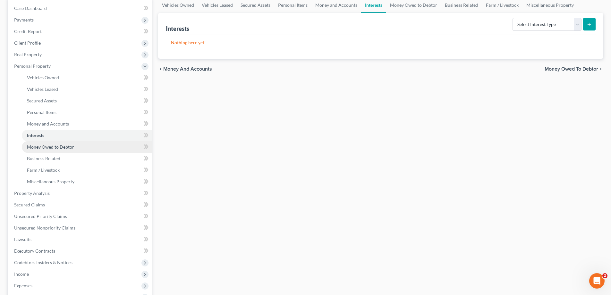
click at [39, 147] on span "Money Owed to Debtor" at bounding box center [50, 146] width 47 height 5
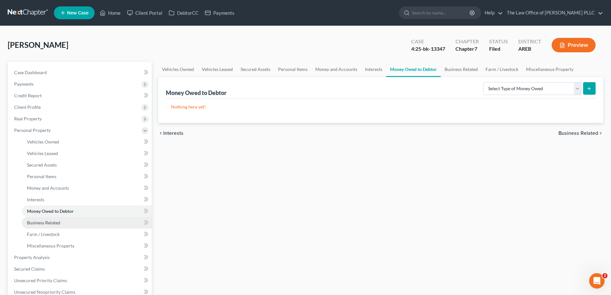
click at [45, 222] on span "Business Related" at bounding box center [43, 222] width 33 height 5
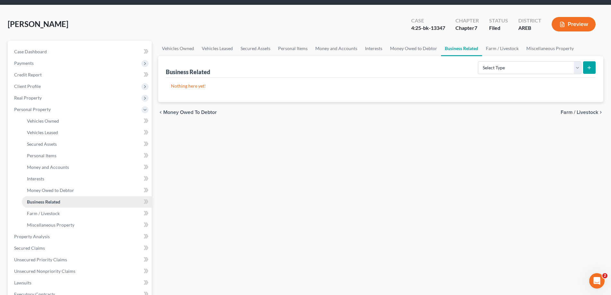
scroll to position [64, 0]
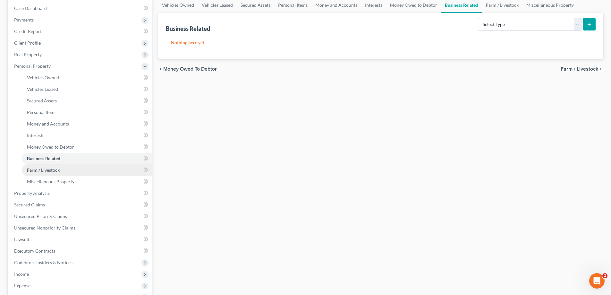
click at [38, 171] on span "Farm / Livestock" at bounding box center [43, 169] width 33 height 5
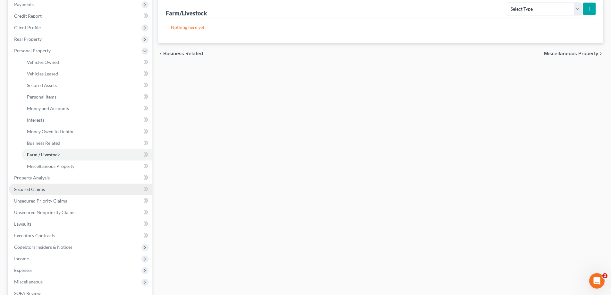
scroll to position [96, 0]
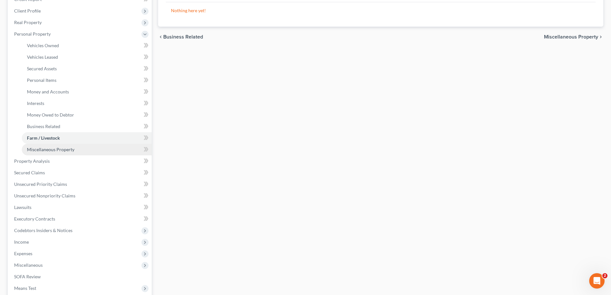
click at [42, 149] on span "Miscellaneous Property" at bounding box center [50, 149] width 47 height 5
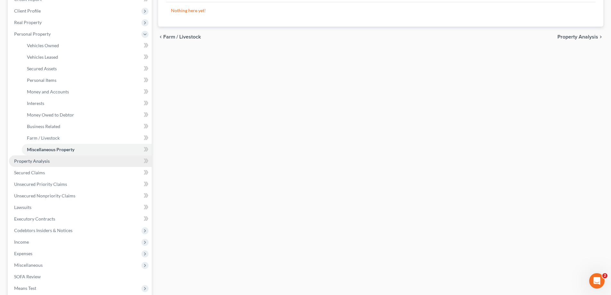
click at [37, 160] on span "Property Analysis" at bounding box center [32, 160] width 36 height 5
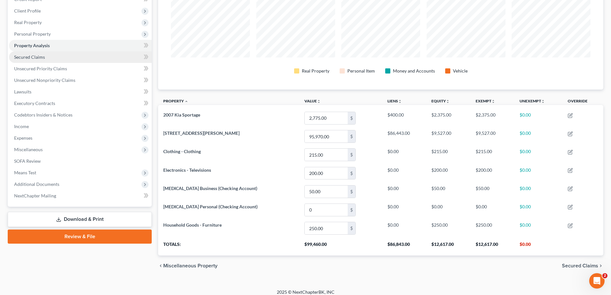
click at [34, 59] on span "Secured Claims" at bounding box center [29, 56] width 31 height 5
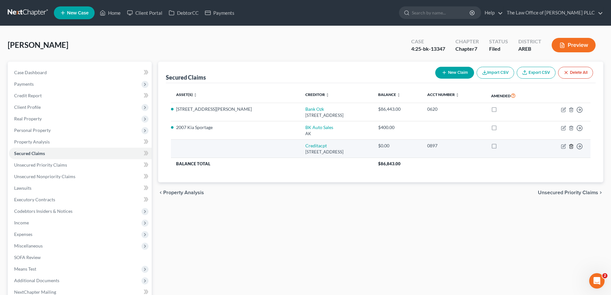
click at [572, 146] on icon "button" at bounding box center [571, 146] width 5 height 5
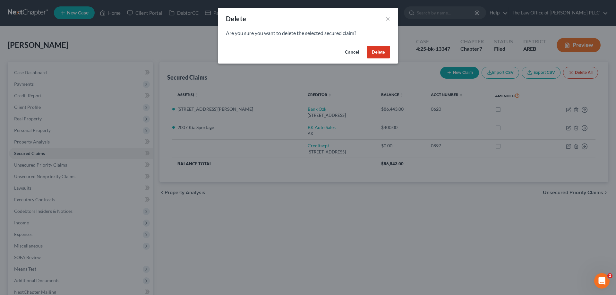
click at [381, 53] on button "Delete" at bounding box center [377, 52] width 23 height 13
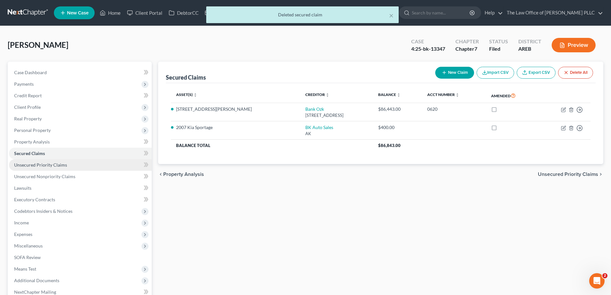
click at [39, 164] on span "Unsecured Priority Claims" at bounding box center [40, 164] width 53 height 5
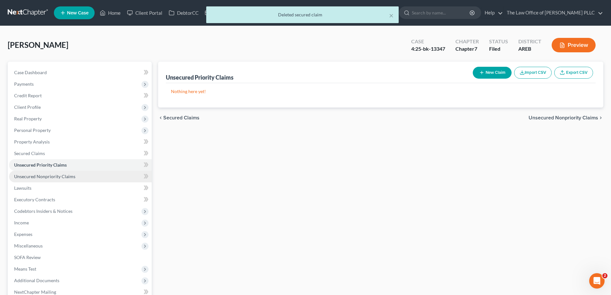
click at [41, 177] on span "Unsecured Nonpriority Claims" at bounding box center [44, 175] width 61 height 5
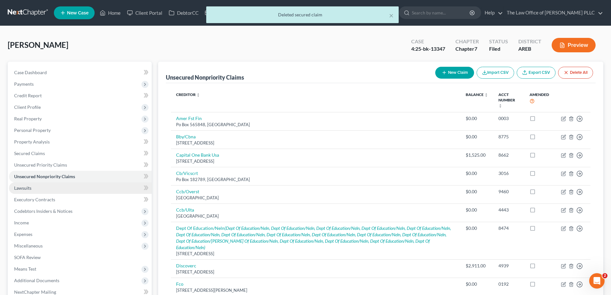
click at [28, 186] on span "Lawsuits" at bounding box center [22, 187] width 17 height 5
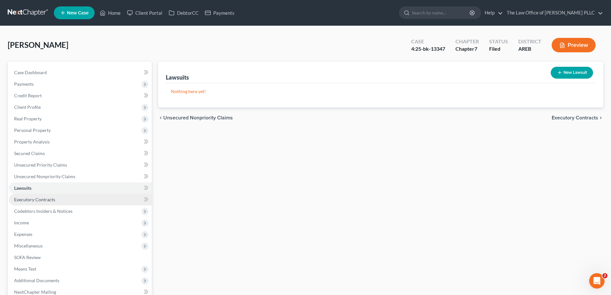
click at [28, 198] on span "Executory Contracts" at bounding box center [34, 199] width 41 height 5
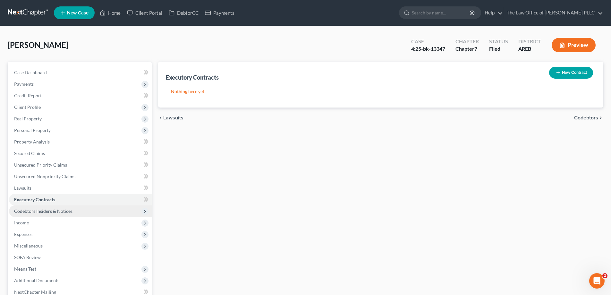
click at [28, 209] on span "Codebtors Insiders & Notices" at bounding box center [43, 210] width 58 height 5
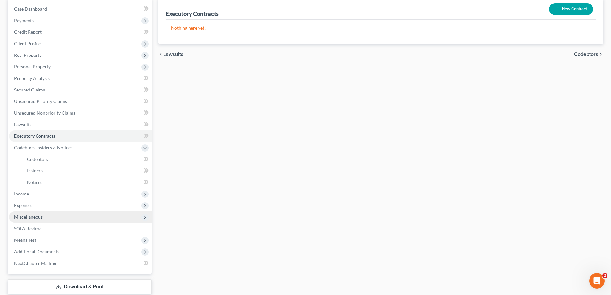
scroll to position [64, 0]
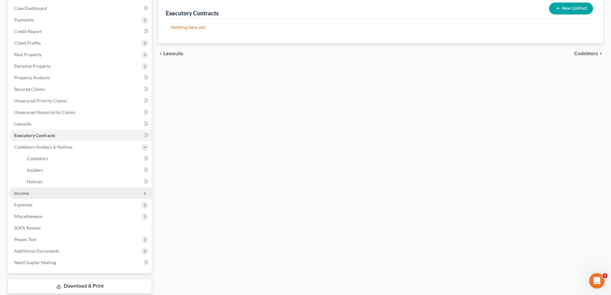
click at [18, 194] on span "Income" at bounding box center [21, 192] width 15 height 5
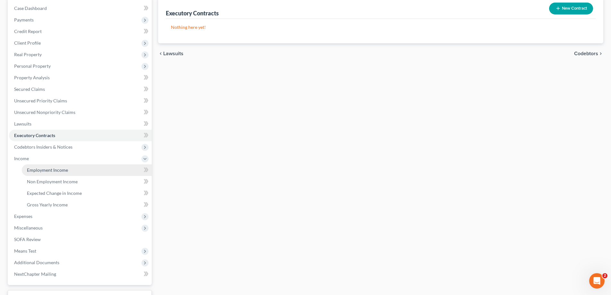
click at [33, 171] on span "Employment Income" at bounding box center [47, 169] width 41 height 5
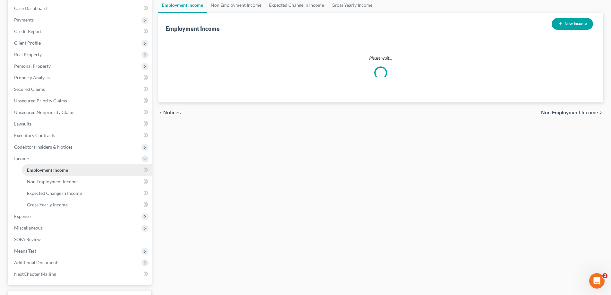
scroll to position [6, 0]
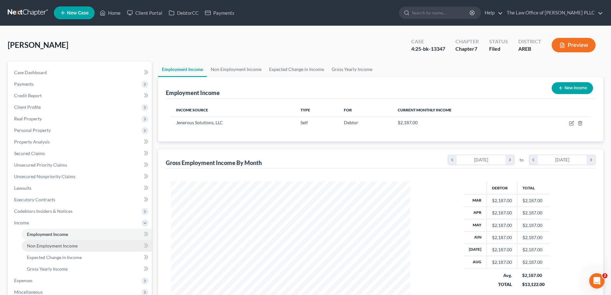
click at [56, 243] on span "Non Employment Income" at bounding box center [52, 245] width 51 height 5
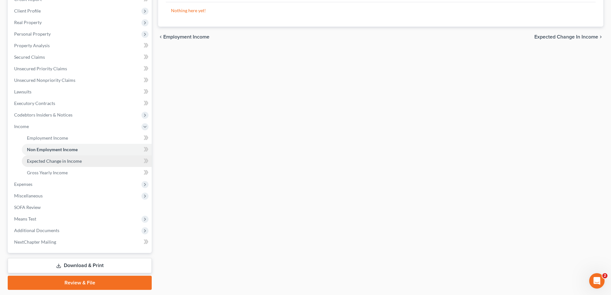
click at [57, 161] on span "Expected Change in Income" at bounding box center [54, 160] width 55 height 5
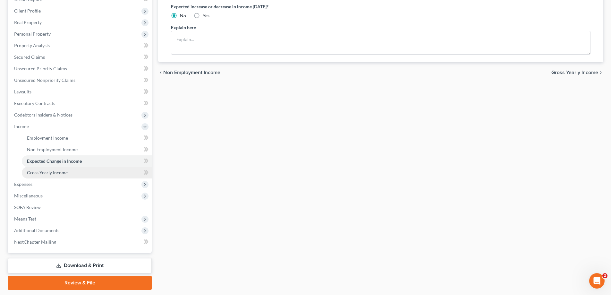
click at [53, 172] on span "Gross Yearly Income" at bounding box center [47, 172] width 41 height 5
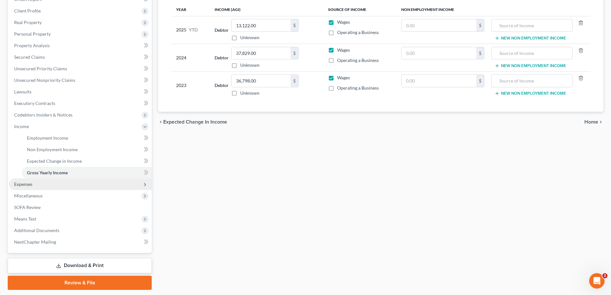
click at [29, 183] on span "Expenses" at bounding box center [23, 183] width 18 height 5
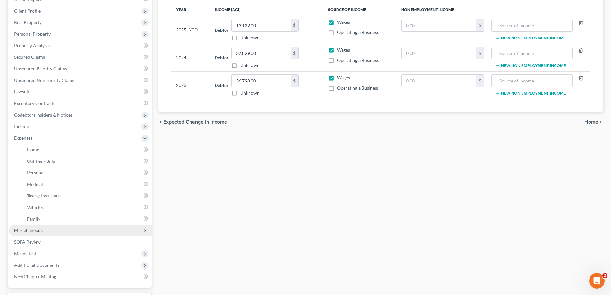
click at [33, 231] on span "Miscellaneous" at bounding box center [28, 229] width 29 height 5
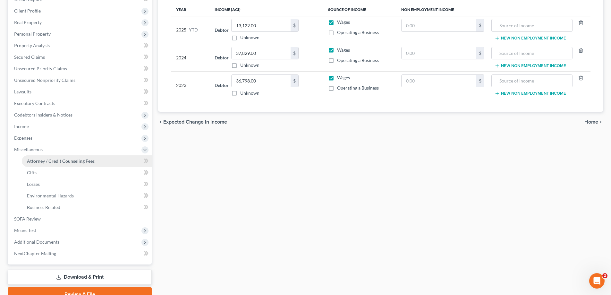
click at [51, 163] on span "Attorney / Credit Counseling Fees" at bounding box center [61, 160] width 68 height 5
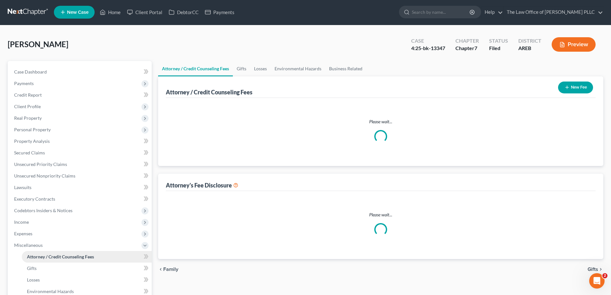
select select "5"
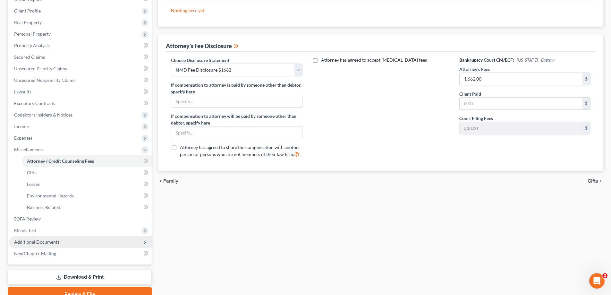
click at [44, 245] on span "Additional Documents" at bounding box center [80, 242] width 143 height 12
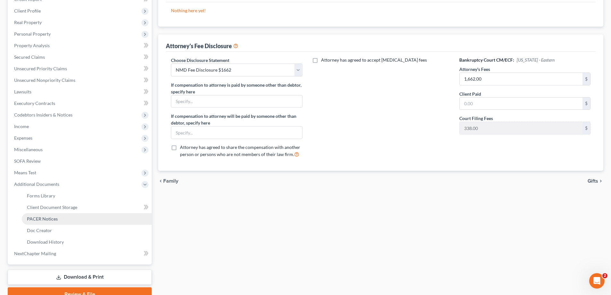
click at [43, 218] on span "PACER Notices" at bounding box center [42, 218] width 31 height 5
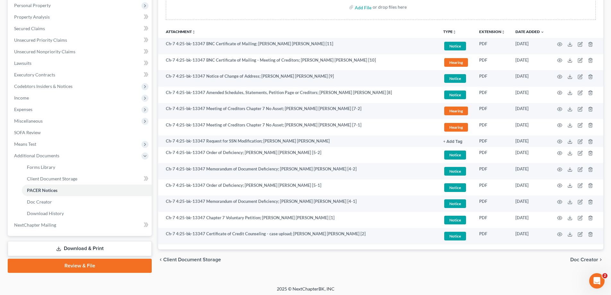
scroll to position [127, 0]
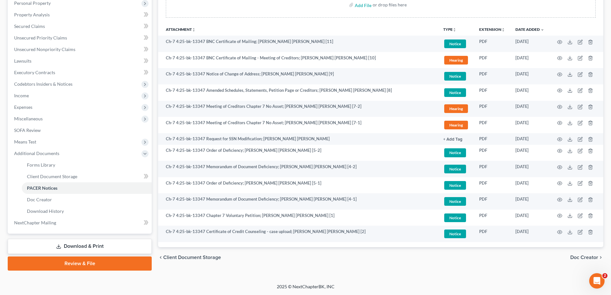
click at [84, 246] on link "Download & Print" at bounding box center [80, 246] width 144 height 15
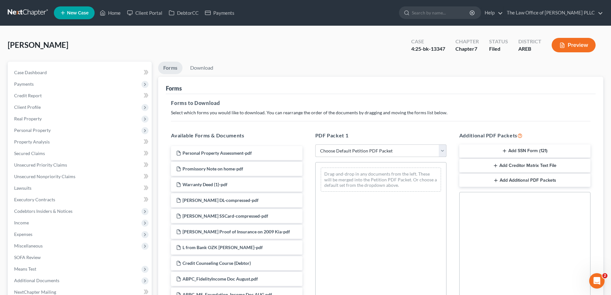
click at [371, 154] on select "Choose Default Petition PDF Packet Complete Bankruptcy Petition (all forms and …" at bounding box center [380, 150] width 131 height 13
select select "6"
click at [315, 144] on select "Choose Default Petition PDF Packet Complete Bankruptcy Petition (all forms and …" at bounding box center [380, 150] width 131 height 13
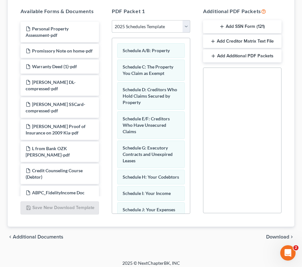
scroll to position [155, 0]
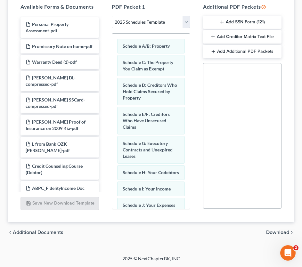
click at [275, 235] on span "Download" at bounding box center [277, 232] width 23 height 5
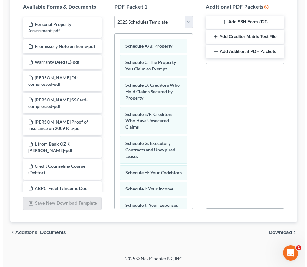
scroll to position [0, 0]
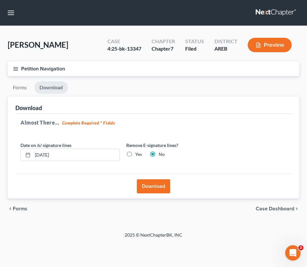
click at [135, 155] on label "Yes" at bounding box center [138, 154] width 7 height 6
click at [138, 155] on input "Yes" at bounding box center [140, 153] width 4 height 4
radio input "true"
radio input "false"
click at [160, 188] on button "Download" at bounding box center [153, 187] width 33 height 14
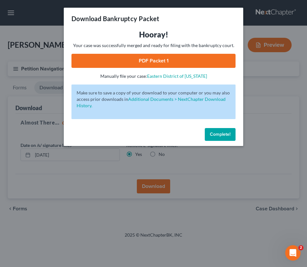
click at [170, 63] on link "PDF Packet 1" at bounding box center [154, 61] width 164 height 14
click at [229, 134] on span "Complete!" at bounding box center [220, 134] width 21 height 5
